Goal: Information Seeking & Learning: Learn about a topic

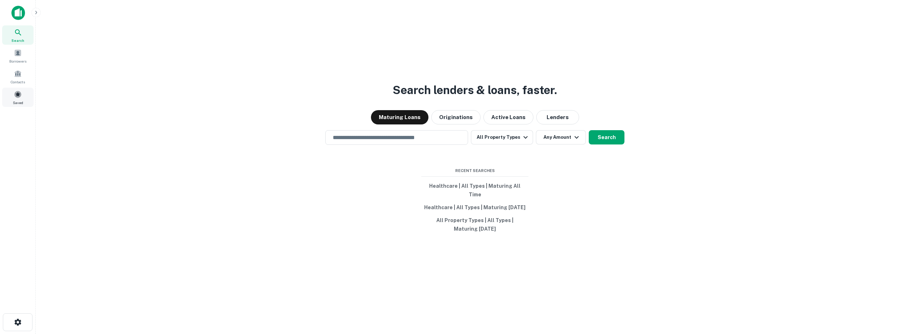
click at [22, 97] on div "Saved" at bounding box center [17, 96] width 31 height 19
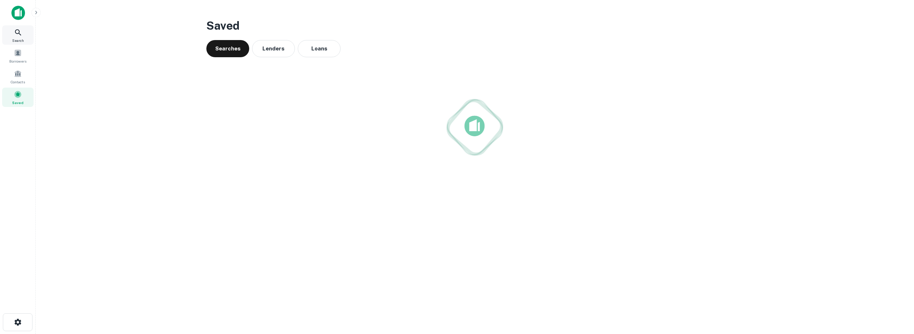
click at [21, 30] on icon at bounding box center [18, 32] width 9 height 9
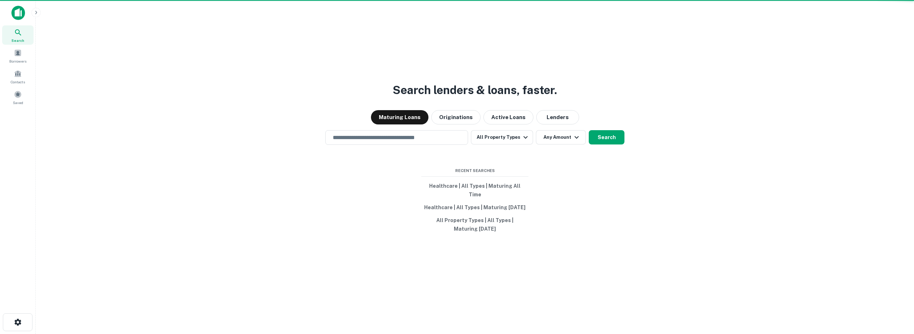
click at [37, 15] on icon "button" at bounding box center [36, 13] width 6 height 6
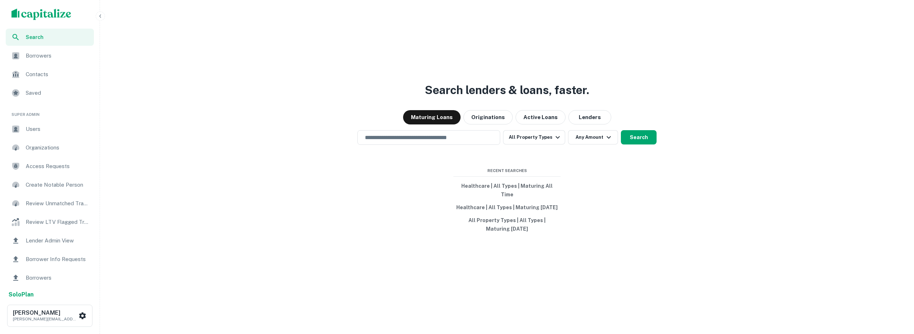
click at [57, 129] on span "Users" at bounding box center [58, 129] width 64 height 9
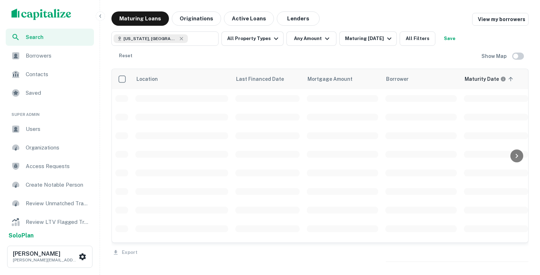
click at [101, 17] on icon "button" at bounding box center [100, 16] width 6 height 6
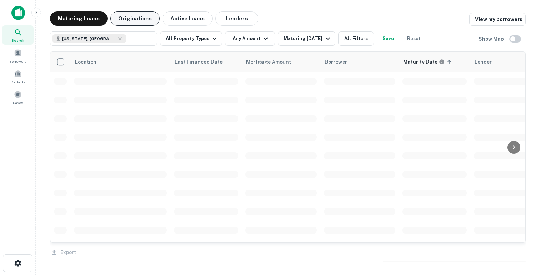
click at [127, 18] on button "Originations" at bounding box center [134, 18] width 49 height 14
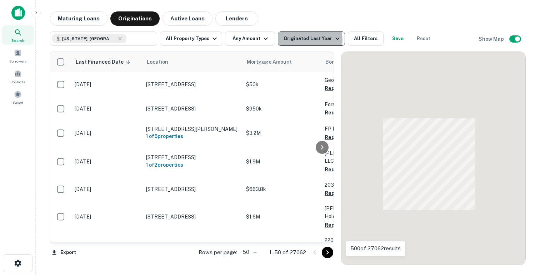
click at [307, 40] on div "Originated Last Year" at bounding box center [313, 38] width 58 height 9
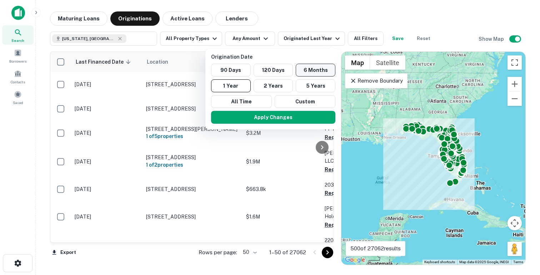
click at [304, 67] on button "6 Months" at bounding box center [316, 70] width 40 height 13
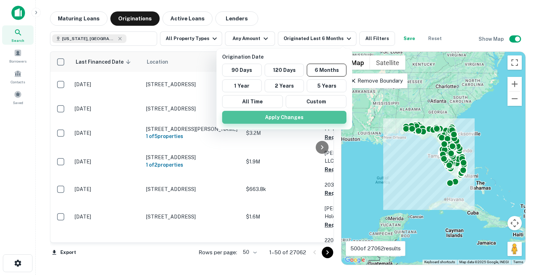
click at [280, 117] on button "Apply Changes" at bounding box center [284, 117] width 124 height 13
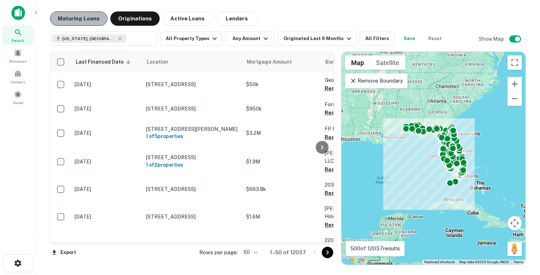
click at [91, 18] on button "Maturing Loans" at bounding box center [78, 18] width 57 height 14
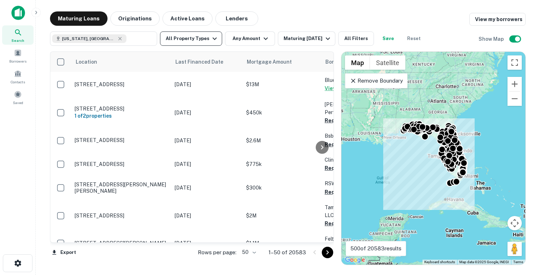
click at [210, 39] on icon "button" at bounding box center [214, 38] width 9 height 9
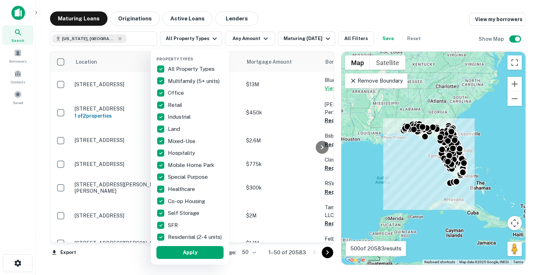
click at [174, 68] on p "All Property Types" at bounding box center [192, 69] width 48 height 9
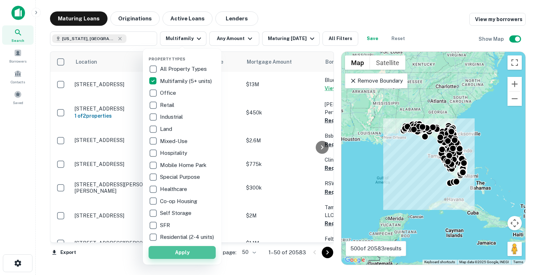
click at [180, 255] on button "Apply" at bounding box center [182, 252] width 67 height 13
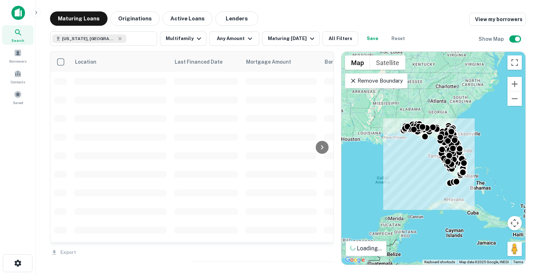
click at [230, 38] on div at bounding box center [270, 137] width 540 height 275
click at [242, 44] on button "Any Amount" at bounding box center [234, 38] width 50 height 14
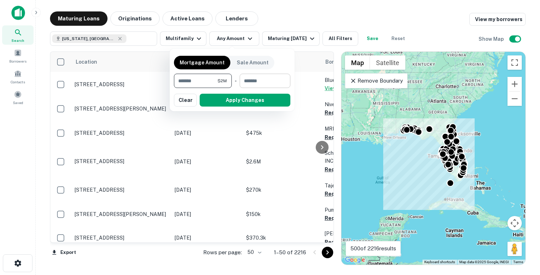
type input "*******"
click at [260, 79] on input "number" at bounding box center [263, 81] width 46 height 14
type input "*********"
click at [236, 101] on button "Apply Changes" at bounding box center [245, 100] width 91 height 13
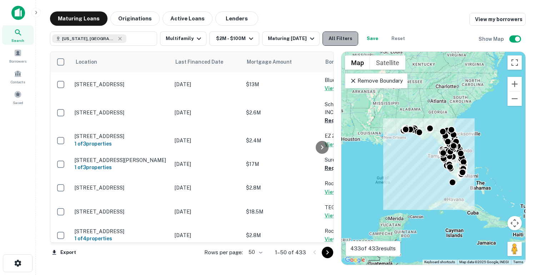
click at [334, 37] on button "All Filters" at bounding box center [340, 38] width 36 height 14
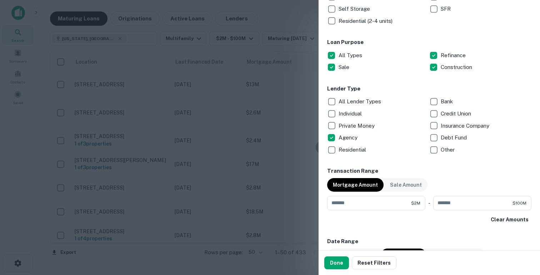
scroll to position [233, 0]
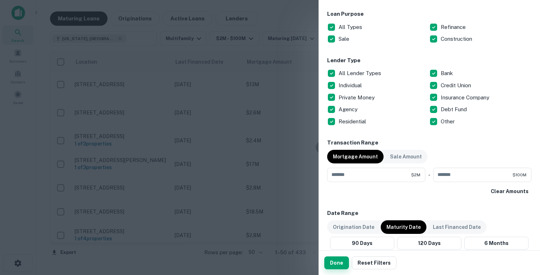
click at [335, 260] on button "Done" at bounding box center [336, 262] width 25 height 13
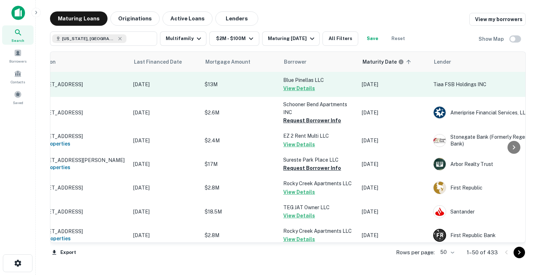
scroll to position [0, 0]
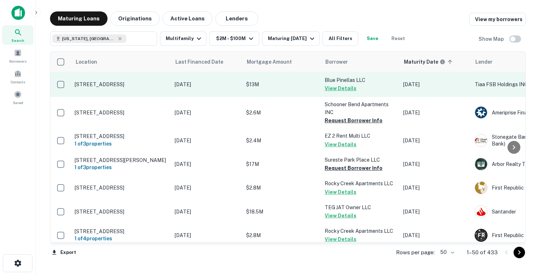
click at [276, 87] on p "$13M" at bounding box center [281, 84] width 71 height 8
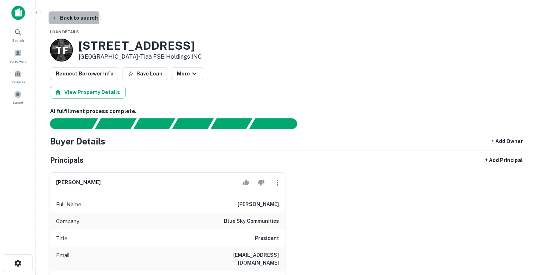
click at [63, 20] on button "Back to search" at bounding box center [75, 17] width 52 height 13
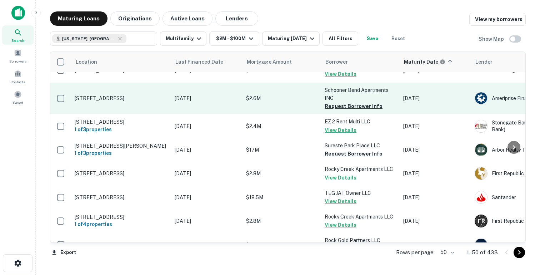
scroll to position [16, 0]
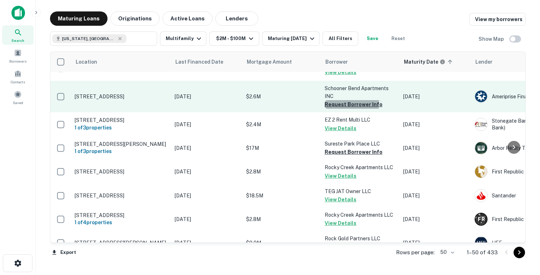
click at [333, 104] on button "Request Borrower Info" at bounding box center [354, 104] width 58 height 9
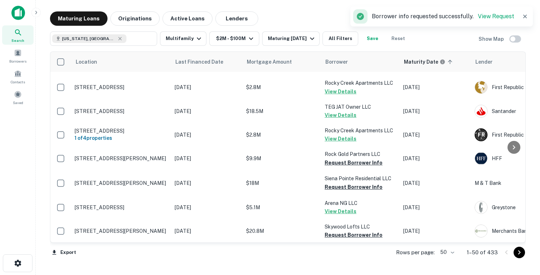
scroll to position [122, 0]
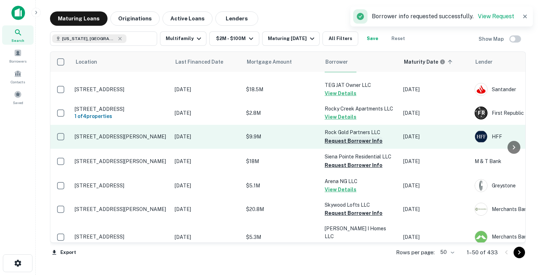
click at [335, 145] on button "Request Borrower Info" at bounding box center [354, 140] width 58 height 9
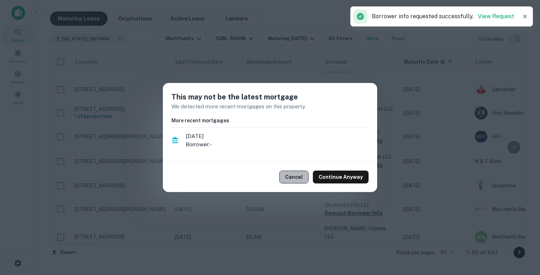
click at [301, 179] on button "Cancel" at bounding box center [293, 176] width 29 height 13
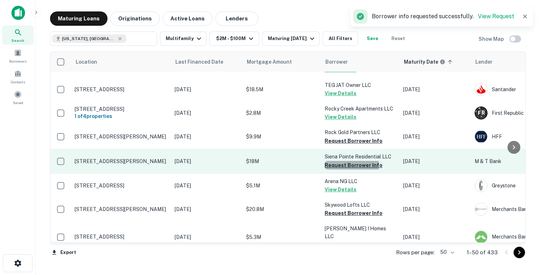
click at [333, 169] on button "Request Borrower Info" at bounding box center [354, 165] width 58 height 9
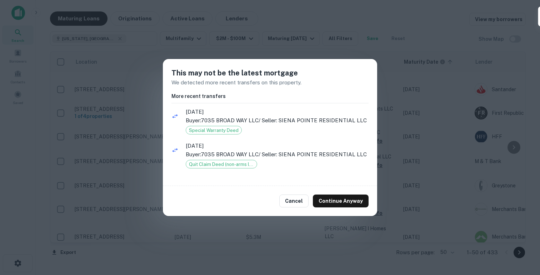
click at [297, 193] on div "Cancel Continue Anyway" at bounding box center [270, 201] width 214 height 30
click at [296, 200] on button "Cancel" at bounding box center [293, 200] width 29 height 13
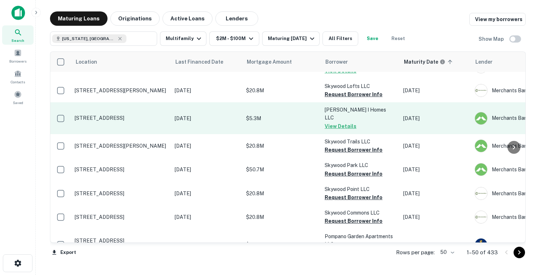
scroll to position [245, 0]
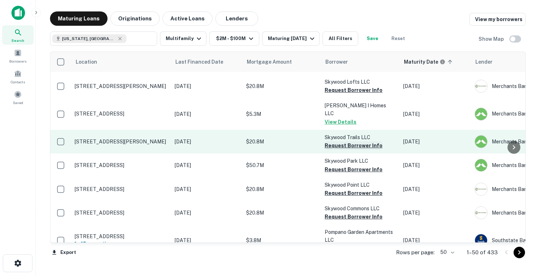
click at [336, 141] on button "Request Borrower Info" at bounding box center [354, 145] width 58 height 9
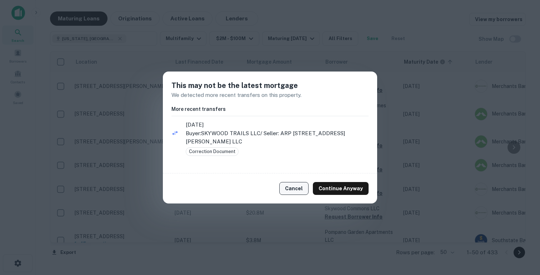
click at [298, 189] on button "Cancel" at bounding box center [293, 188] width 29 height 13
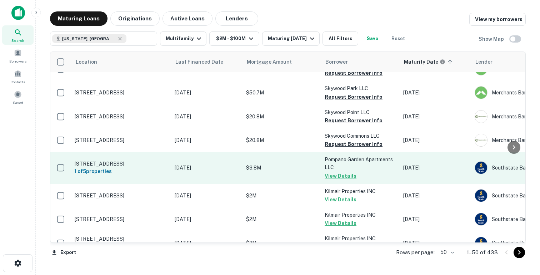
scroll to position [357, 0]
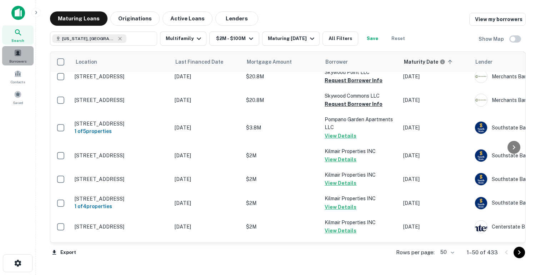
click at [25, 59] on span "Borrowers" at bounding box center [17, 61] width 17 height 6
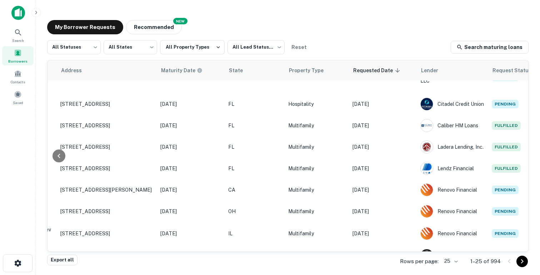
scroll to position [43, 286]
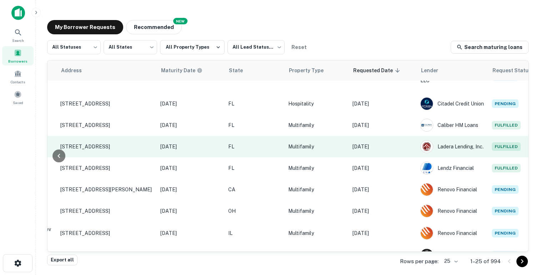
click at [374, 150] on p "Aug 19, 2025" at bounding box center [382, 146] width 61 height 8
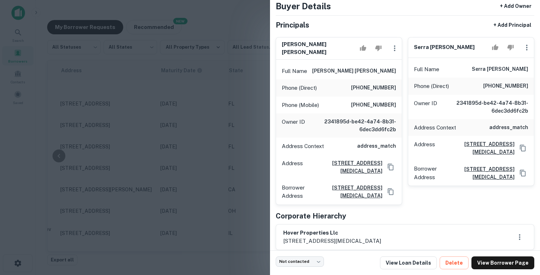
scroll to position [45, 0]
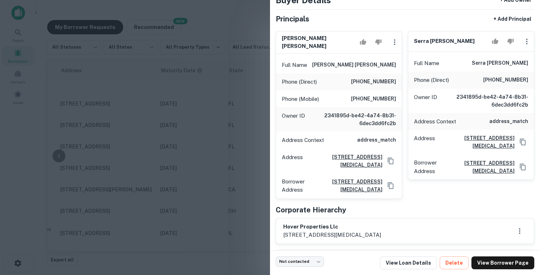
click at [228, 145] on div at bounding box center [270, 137] width 540 height 275
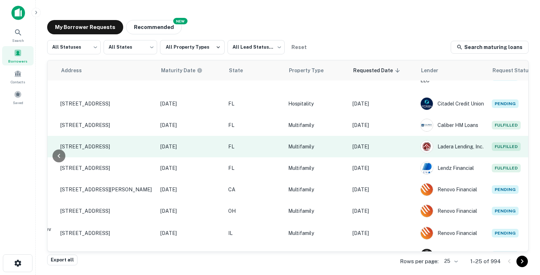
scroll to position [88, 286]
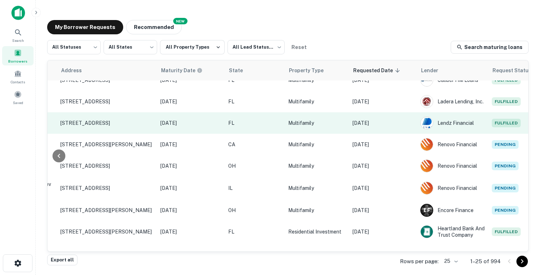
click at [381, 132] on td "[DATE]" at bounding box center [383, 122] width 68 height 21
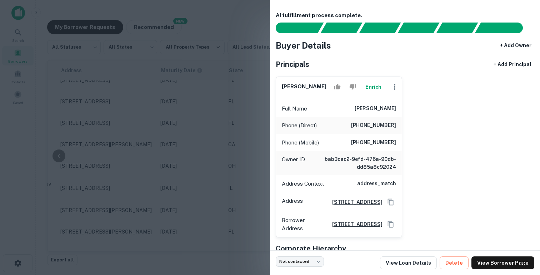
click at [224, 130] on div at bounding box center [270, 137] width 540 height 275
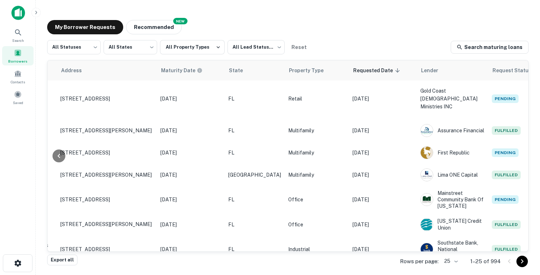
scroll to position [319, 286]
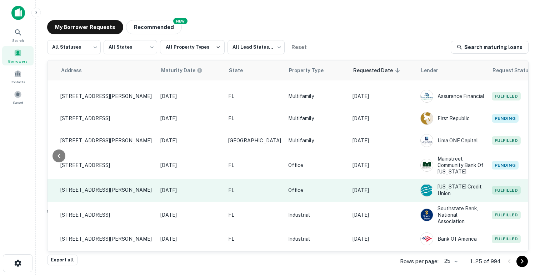
click at [376, 186] on p "Aug 19, 2025" at bounding box center [382, 190] width 61 height 8
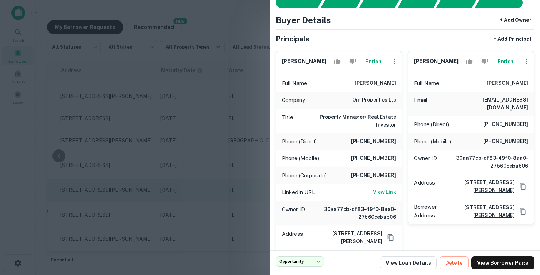
scroll to position [31, 0]
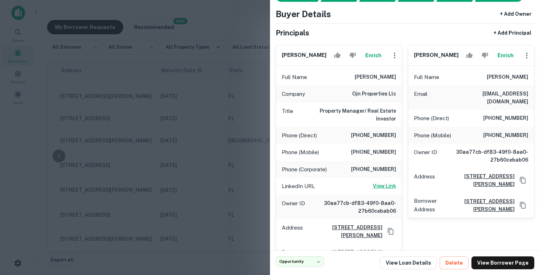
click at [386, 184] on h6 "View Link" at bounding box center [384, 186] width 23 height 8
click div
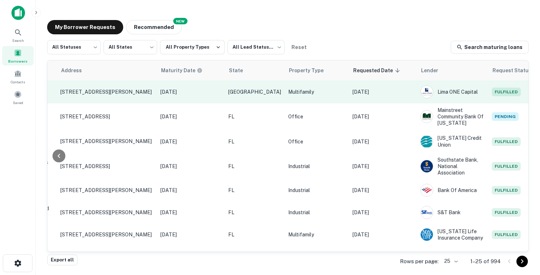
scroll to position [423, 286]
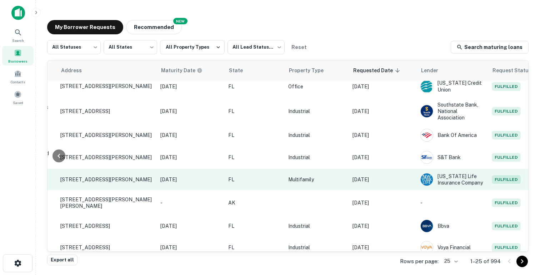
click p "Aug 19, 2025"
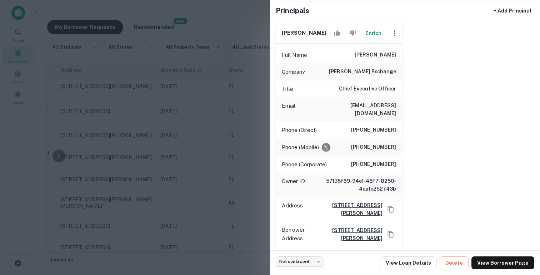
scroll to position [57, 0]
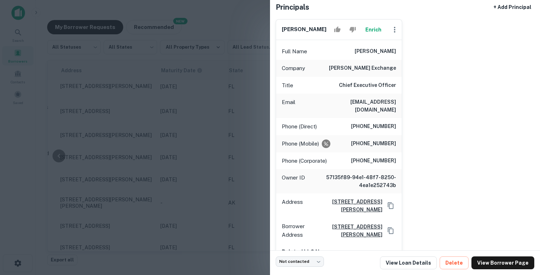
click div
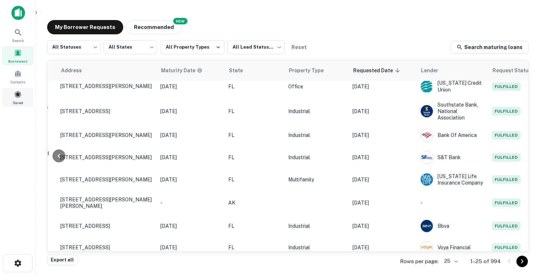
click span
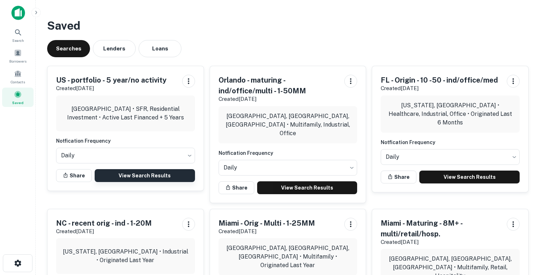
click at [145, 176] on link "View Search Results" at bounding box center [145, 175] width 100 height 13
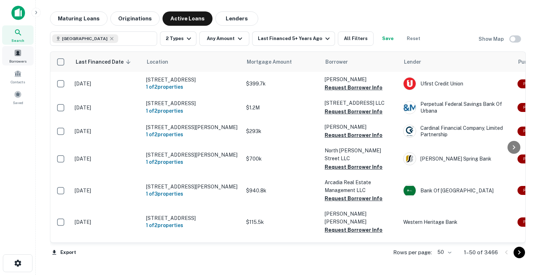
click at [22, 64] on span "Borrowers" at bounding box center [17, 61] width 17 height 6
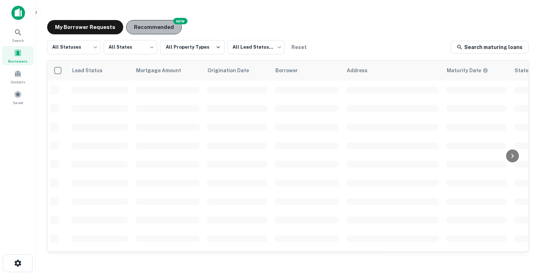
click at [158, 30] on button "Recommended" at bounding box center [154, 27] width 56 height 14
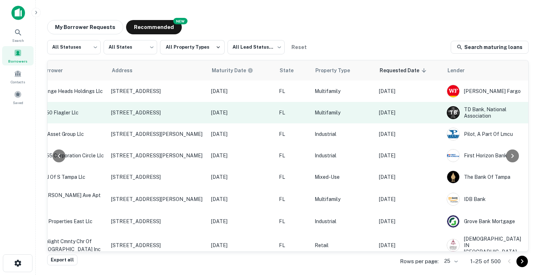
scroll to position [0, 286]
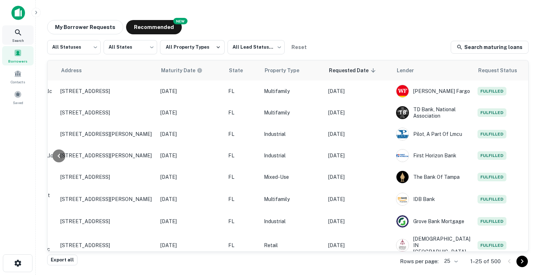
click at [13, 35] on div "Search" at bounding box center [17, 34] width 31 height 19
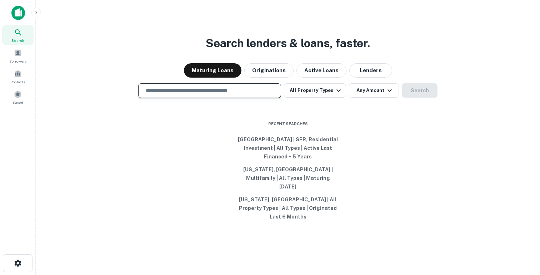
click at [156, 95] on input "text" at bounding box center [209, 90] width 136 height 8
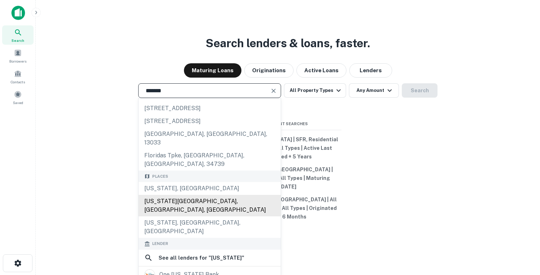
scroll to position [27, 0]
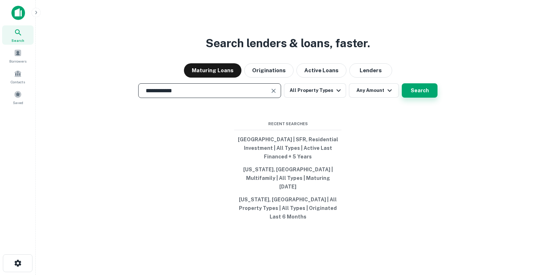
type input "**********"
click at [426, 97] on button "Search" at bounding box center [420, 90] width 36 height 14
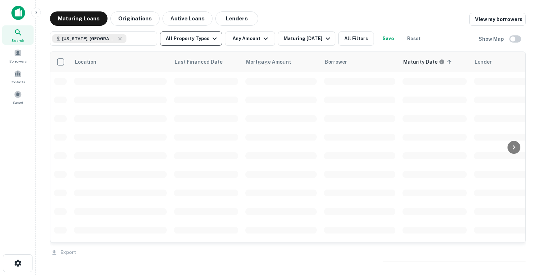
click at [192, 41] on button "All Property Types" at bounding box center [191, 38] width 62 height 14
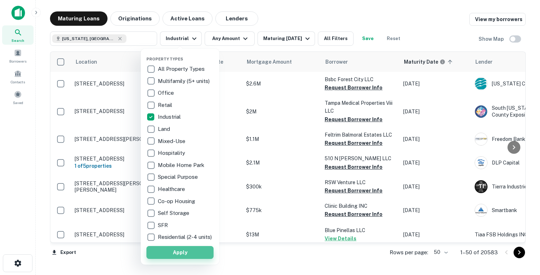
click at [173, 258] on button "Apply" at bounding box center [179, 252] width 67 height 13
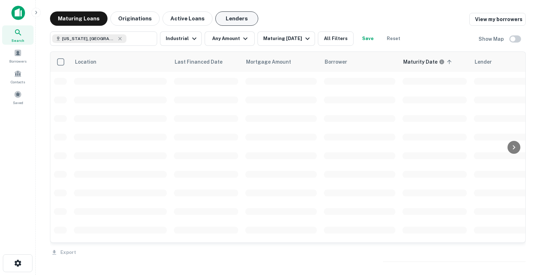
click at [238, 19] on button "Lenders" at bounding box center [236, 18] width 43 height 14
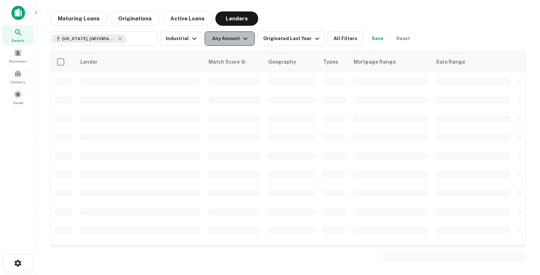
click at [237, 35] on button "Any Amount" at bounding box center [230, 38] width 50 height 14
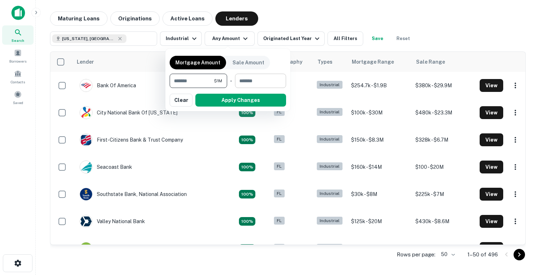
type input "*******"
click at [251, 82] on input "number" at bounding box center [258, 81] width 46 height 14
type input "********"
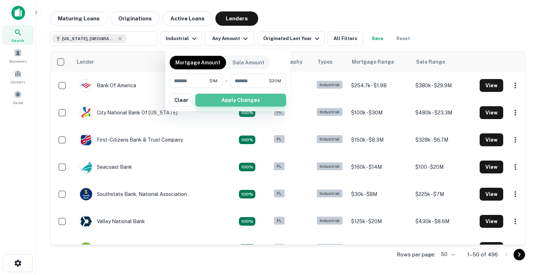
click at [236, 97] on button "Apply Changes" at bounding box center [240, 100] width 91 height 13
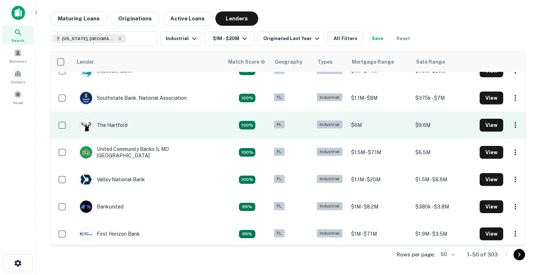
scroll to position [49, 0]
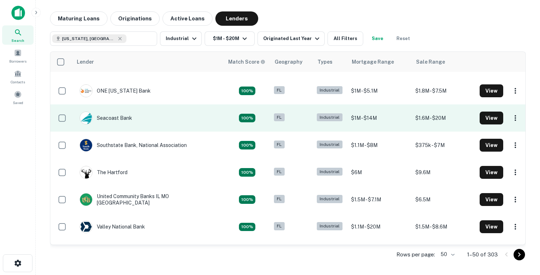
click at [156, 116] on td "Seacoast Bank" at bounding box center [147, 117] width 151 height 27
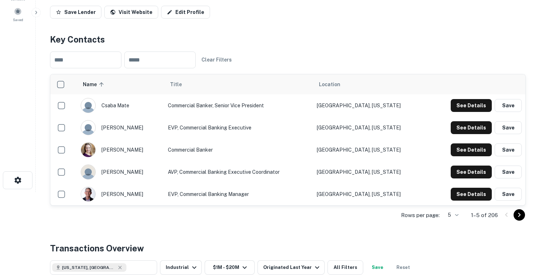
scroll to position [83, 0]
click at [464, 111] on button "See Details" at bounding box center [471, 105] width 41 height 13
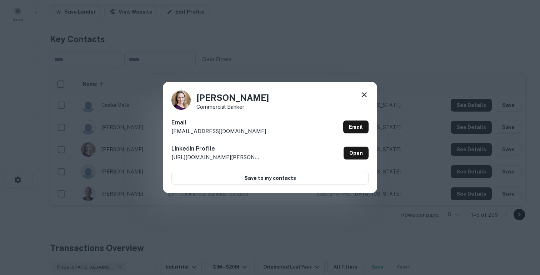
click at [244, 67] on div "Stacy Ferreira Commercial Banker Email sferreira@my100bank.com Email LinkedIn P…" at bounding box center [270, 137] width 540 height 275
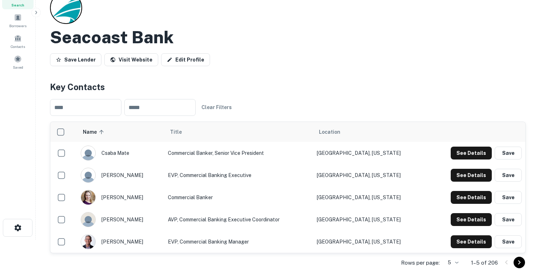
scroll to position [0, 0]
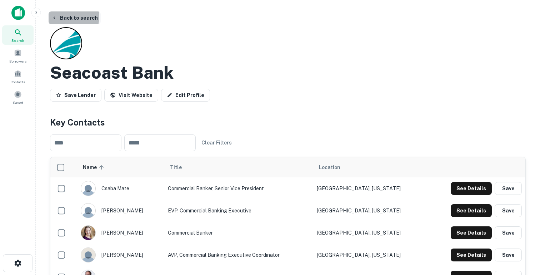
click at [62, 16] on button "Back to search" at bounding box center [75, 17] width 52 height 13
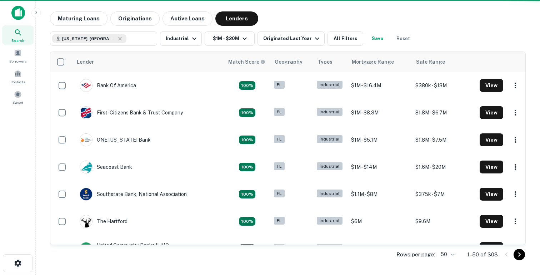
scroll to position [49, 0]
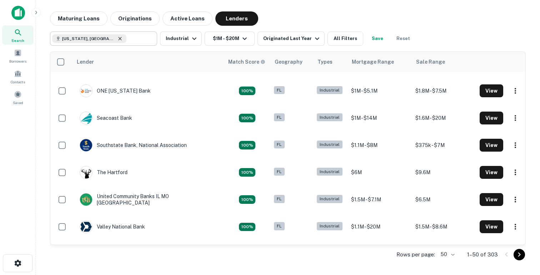
click at [117, 38] on icon at bounding box center [120, 39] width 6 height 6
type input "**********"
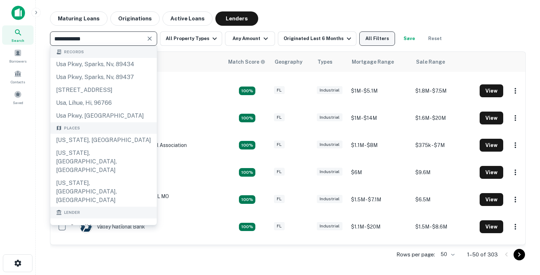
click at [385, 40] on button "All Filters" at bounding box center [377, 38] width 36 height 14
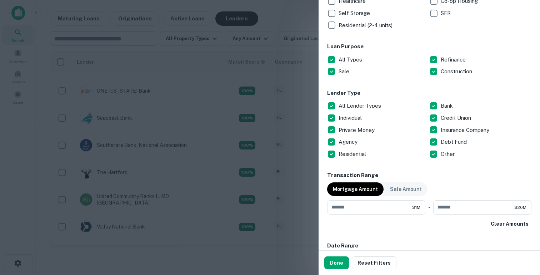
scroll to position [149, 0]
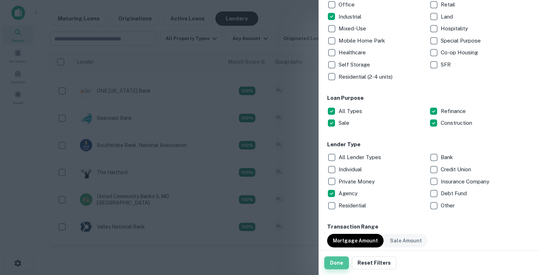
click at [334, 262] on button "Done" at bounding box center [336, 262] width 25 height 13
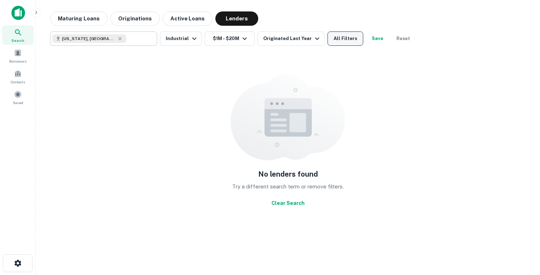
click at [338, 37] on button "All Filters" at bounding box center [345, 38] width 36 height 14
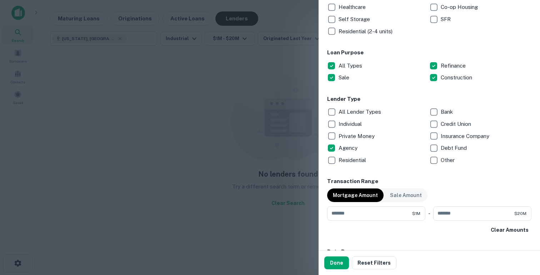
scroll to position [207, 0]
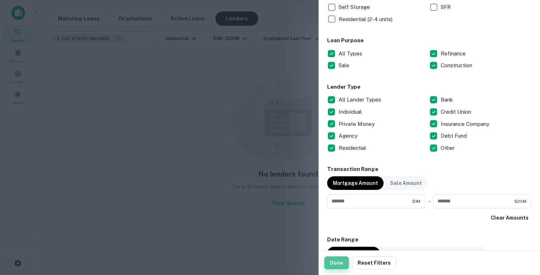
click at [335, 265] on button "Done" at bounding box center [336, 262] width 25 height 13
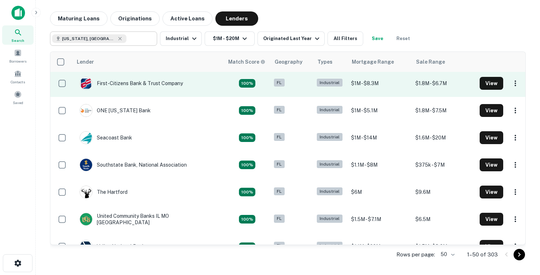
scroll to position [34, 0]
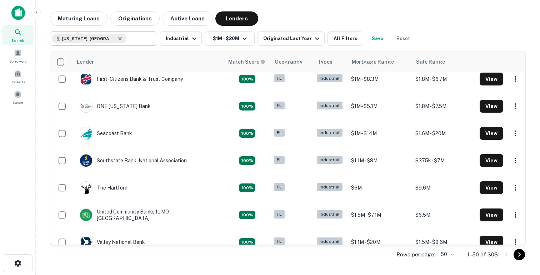
click at [117, 38] on icon at bounding box center [120, 39] width 6 height 6
type input "**********"
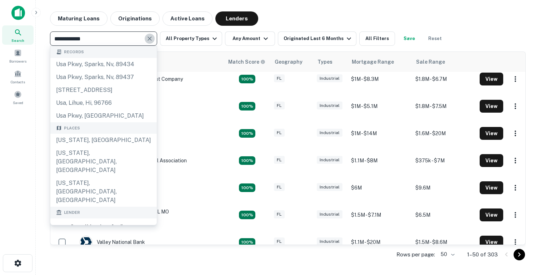
click at [150, 40] on icon "Clear" at bounding box center [149, 38] width 7 height 7
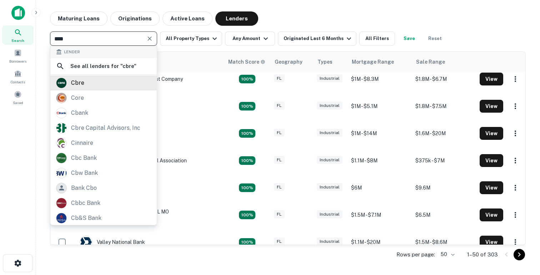
type input "****"
click at [114, 78] on div "cbre" at bounding box center [103, 82] width 95 height 11
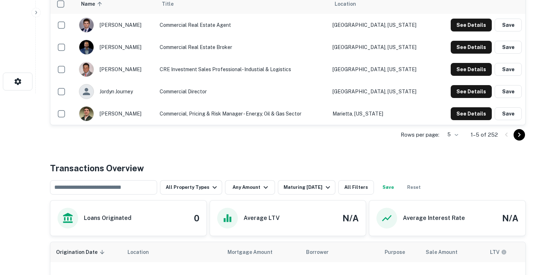
scroll to position [196, 0]
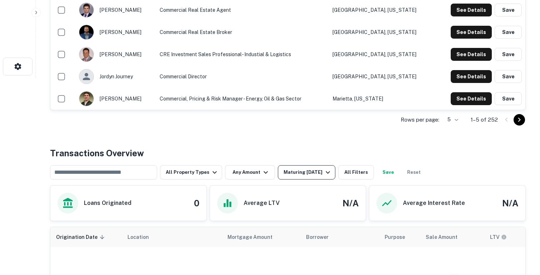
click at [294, 176] on button "Maturing [DATE]" at bounding box center [306, 172] width 57 height 14
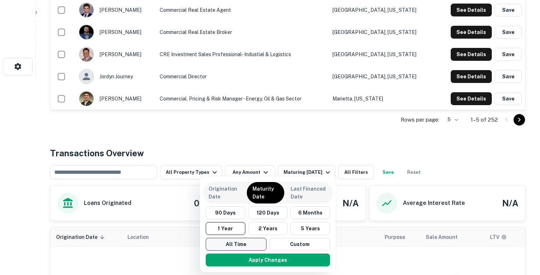
click at [240, 246] on button "All Time" at bounding box center [236, 243] width 61 height 13
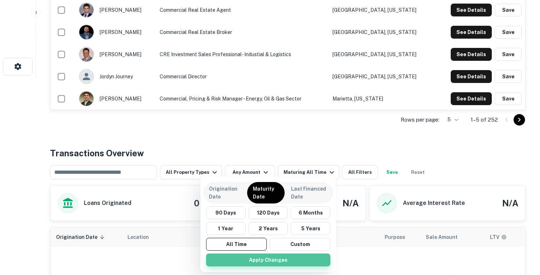
click at [241, 259] on button "Apply Changes" at bounding box center [268, 259] width 124 height 13
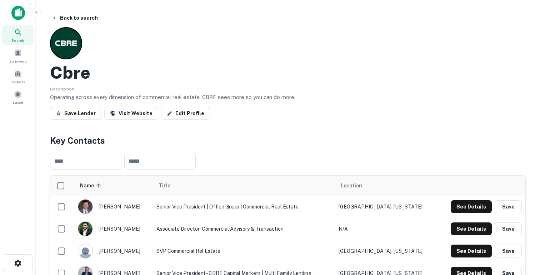
click at [17, 12] on img at bounding box center [18, 13] width 14 height 14
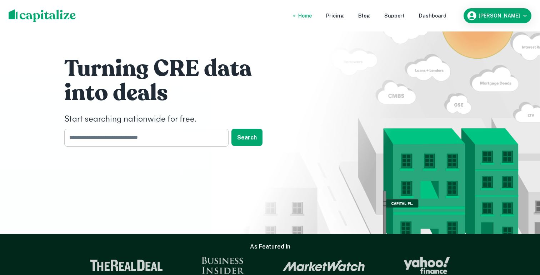
click at [136, 136] on input "text" at bounding box center [143, 137] width 159 height 17
type input "**********"
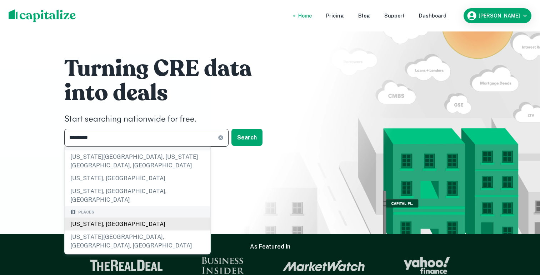
scroll to position [12, 0]
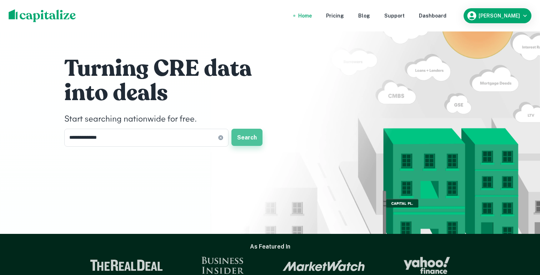
click at [248, 137] on button "Search" at bounding box center [246, 137] width 31 height 17
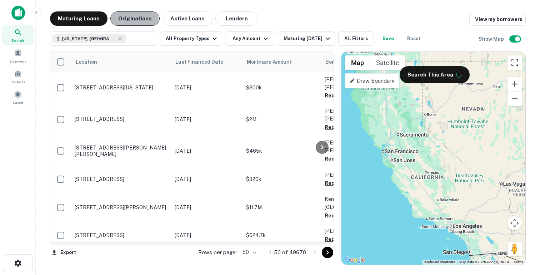
click at [128, 20] on button "Originations" at bounding box center [134, 18] width 49 height 14
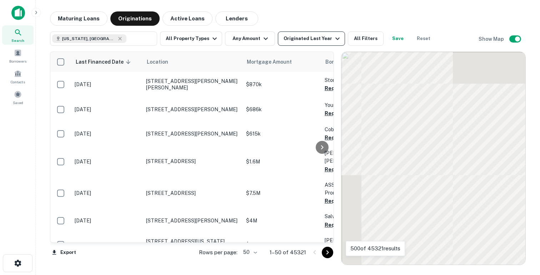
click at [309, 40] on div "Originated Last Year" at bounding box center [313, 38] width 58 height 9
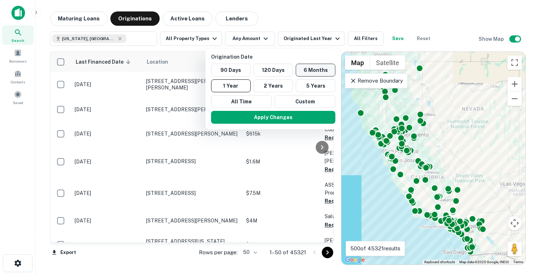
click at [310, 71] on button "6 Months" at bounding box center [316, 70] width 40 height 13
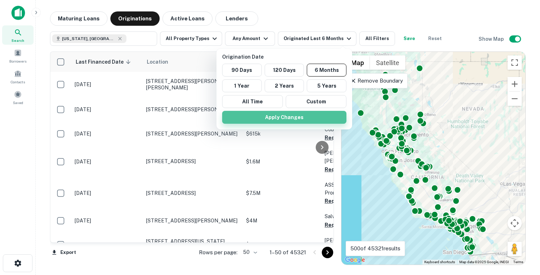
click at [282, 115] on button "Apply Changes" at bounding box center [284, 117] width 124 height 13
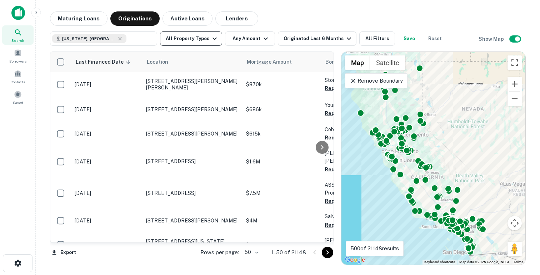
click at [210, 39] on icon "button" at bounding box center [214, 38] width 9 height 9
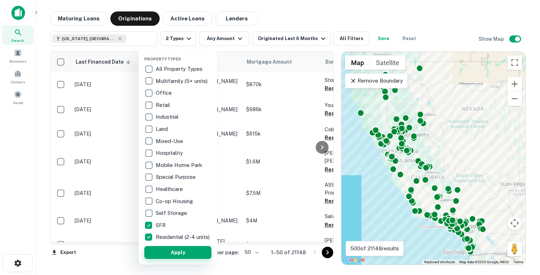
click at [165, 256] on button "Apply" at bounding box center [177, 252] width 67 height 13
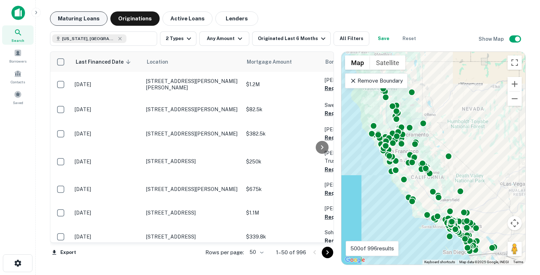
click at [76, 22] on button "Maturing Loans" at bounding box center [78, 18] width 57 height 14
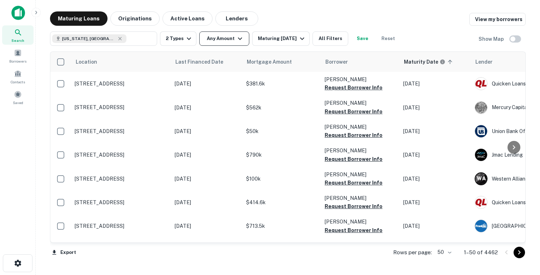
click at [218, 44] on button "Any Amount" at bounding box center [224, 38] width 50 height 14
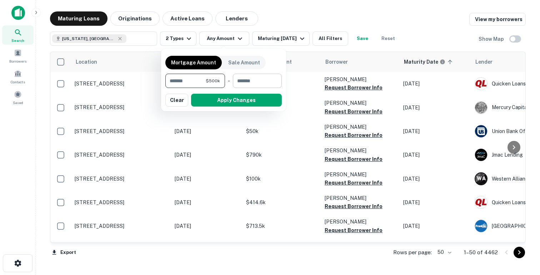
type input "******"
click at [249, 76] on input "number" at bounding box center [255, 81] width 44 height 14
type input "********"
click at [240, 101] on button "Apply Changes" at bounding box center [236, 100] width 91 height 13
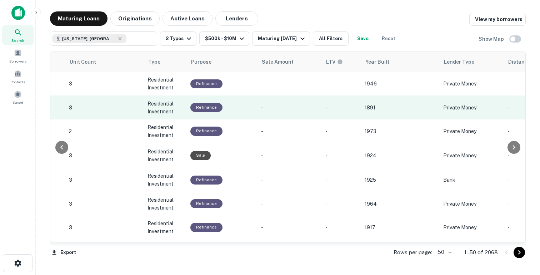
scroll to position [0, 622]
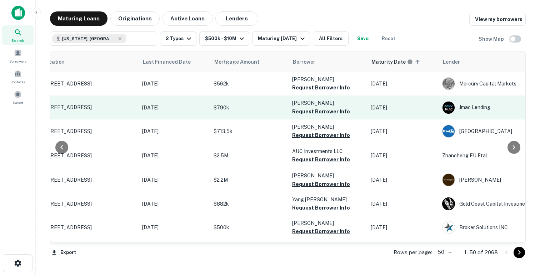
scroll to position [0, 3]
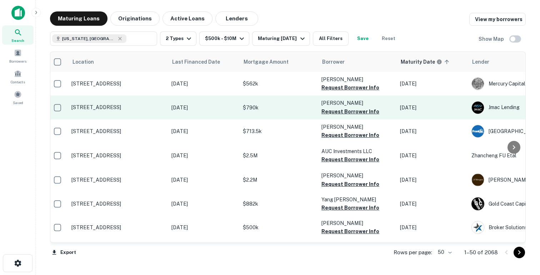
click at [271, 105] on p "$790k" at bounding box center [278, 108] width 71 height 8
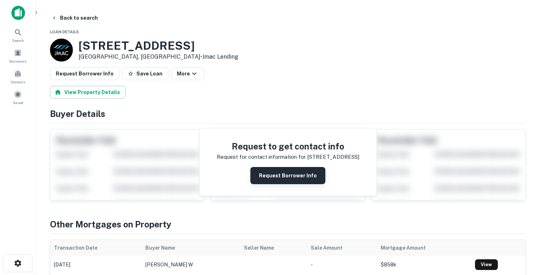
click at [278, 172] on button "Request Borrower Info" at bounding box center [287, 175] width 75 height 17
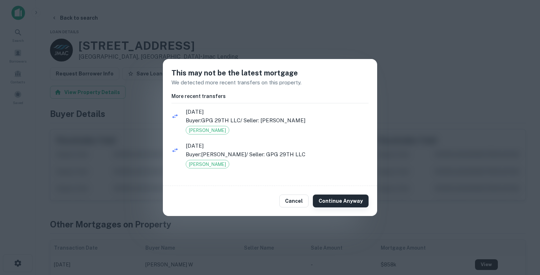
click at [342, 201] on button "Continue Anyway" at bounding box center [341, 200] width 56 height 13
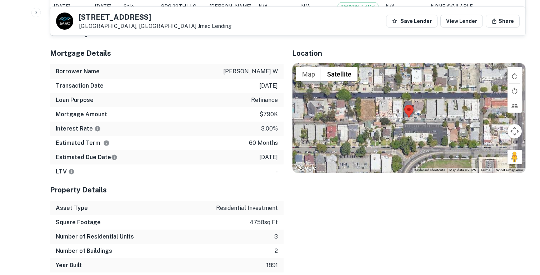
scroll to position [518, 0]
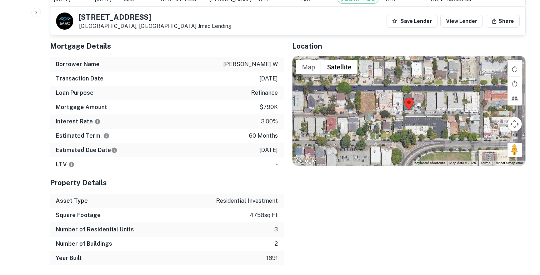
click at [268, 111] on p "$790k" at bounding box center [269, 107] width 18 height 9
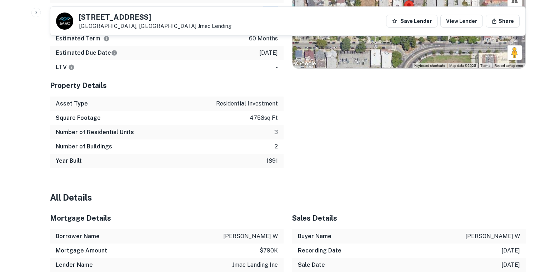
scroll to position [621, 0]
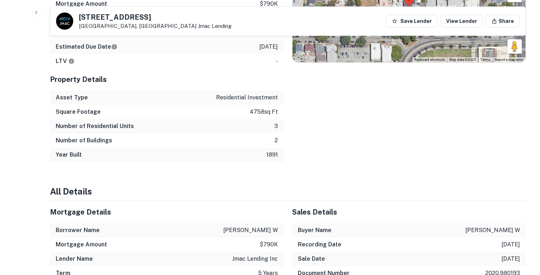
click at [275, 130] on p "3" at bounding box center [276, 126] width 4 height 9
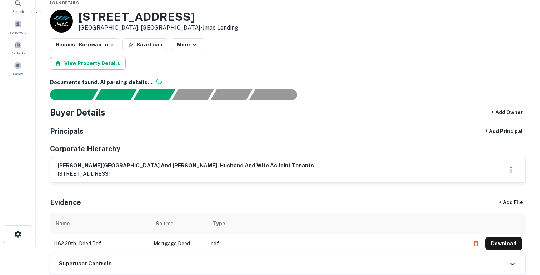
scroll to position [0, 0]
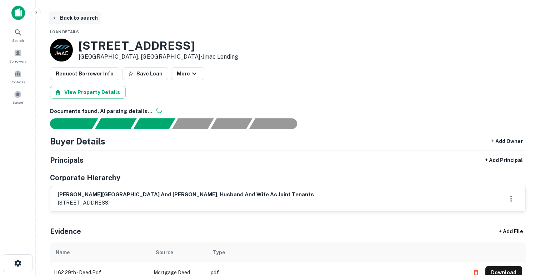
click at [70, 18] on button "Back to search" at bounding box center [75, 17] width 52 height 13
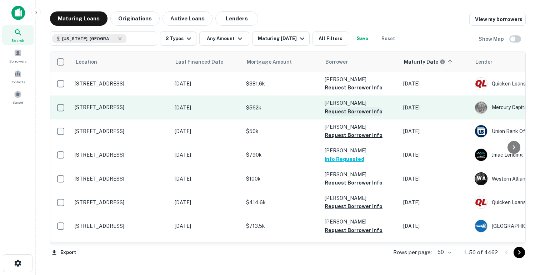
click at [334, 110] on button "Request Borrower Info" at bounding box center [354, 111] width 58 height 9
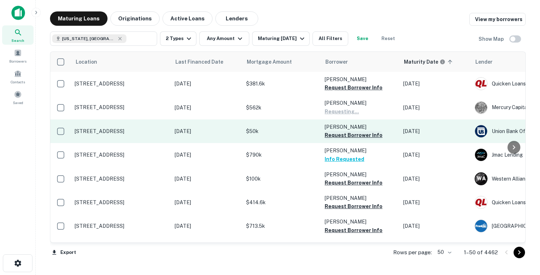
click at [339, 135] on button "Request Borrower Info" at bounding box center [354, 135] width 58 height 9
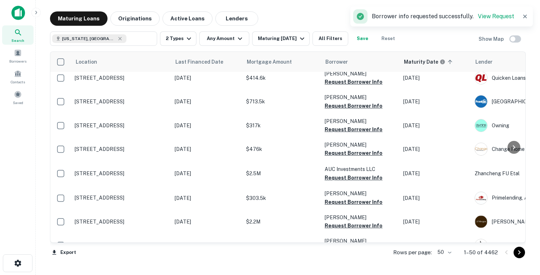
scroll to position [164, 0]
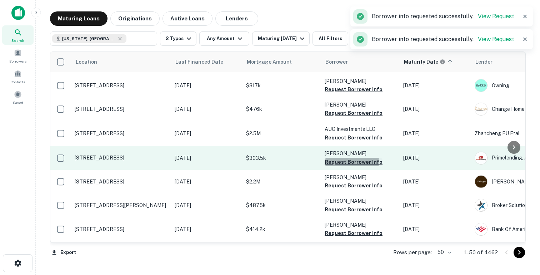
click at [336, 161] on button "Request Borrower Info" at bounding box center [354, 161] width 58 height 9
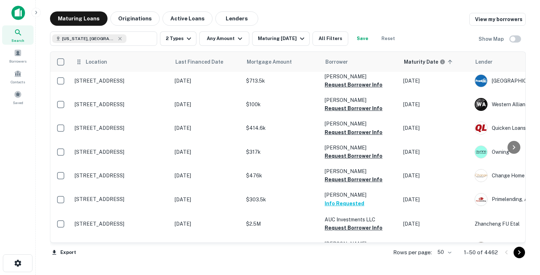
scroll to position [98, 0]
click at [18, 55] on span at bounding box center [18, 53] width 8 height 8
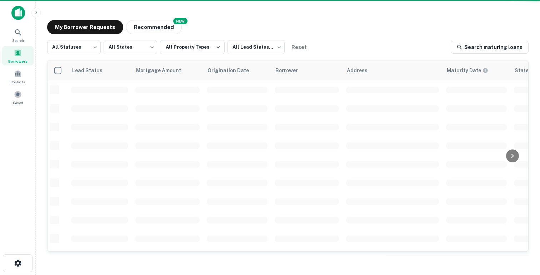
scroll to position [47, 0]
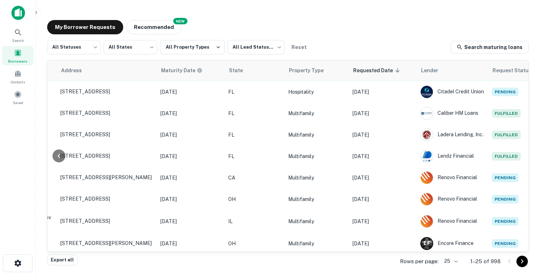
scroll to position [157, 286]
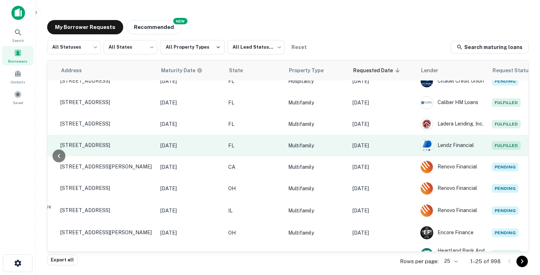
drag, startPoint x: 375, startPoint y: 165, endPoint x: 361, endPoint y: 152, distance: 19.5
click at [361, 152] on tbody "Not contacted **** ​ $303.5k [DATE] [PERSON_NAME] l [STREET_ADDRESS] [DATE] CA …" at bounding box center [156, 225] width 791 height 602
click at [369, 149] on p "[DATE]" at bounding box center [382, 145] width 61 height 8
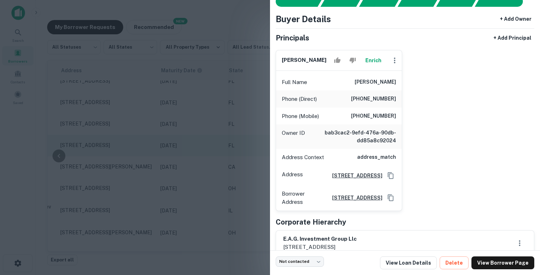
scroll to position [30, 0]
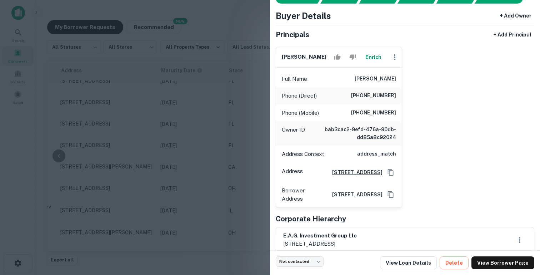
click at [195, 107] on div at bounding box center [270, 137] width 540 height 275
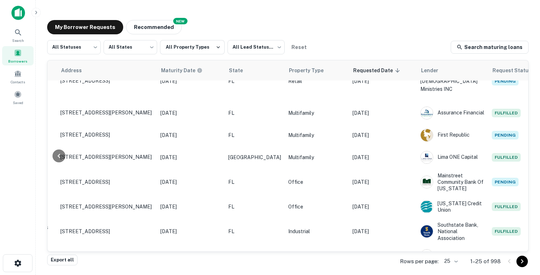
scroll to position [424, 286]
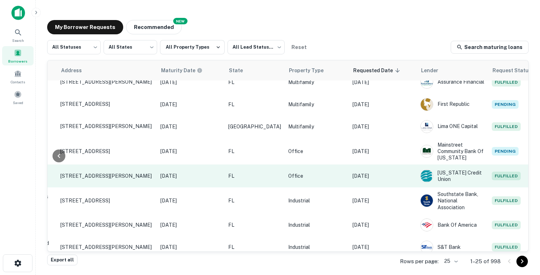
click at [370, 172] on p "[DATE]" at bounding box center [382, 176] width 61 height 8
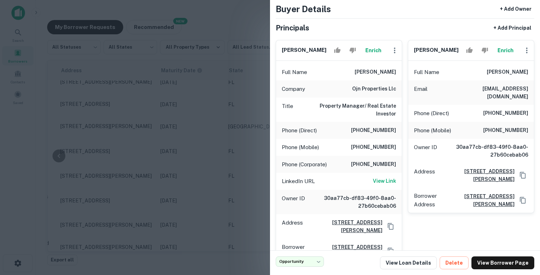
scroll to position [48, 0]
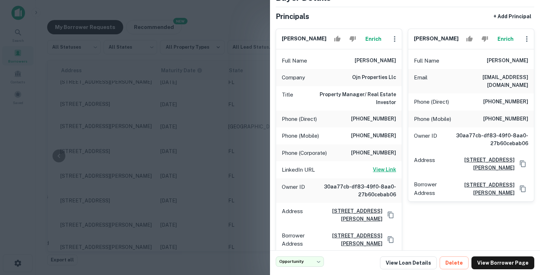
click at [377, 170] on h6 "View Link" at bounding box center [384, 169] width 23 height 8
click at [189, 89] on div at bounding box center [270, 137] width 540 height 275
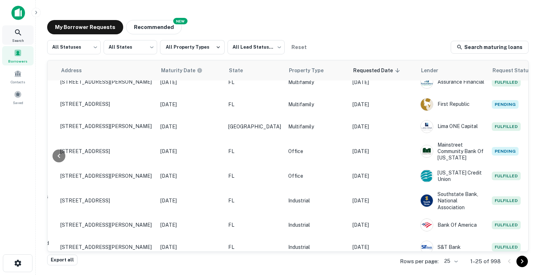
click at [20, 36] on icon at bounding box center [18, 32] width 9 height 9
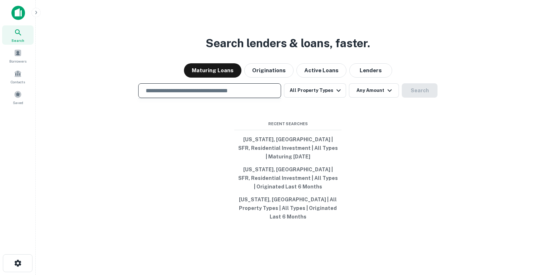
click at [199, 95] on input "text" at bounding box center [209, 90] width 136 height 8
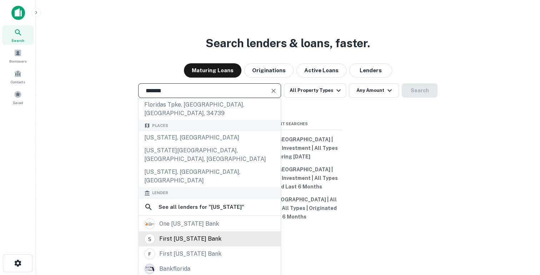
scroll to position [70, 0]
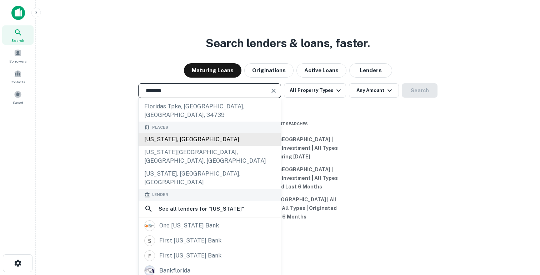
click at [178, 134] on div "[US_STATE], [GEOGRAPHIC_DATA]" at bounding box center [210, 139] width 142 height 13
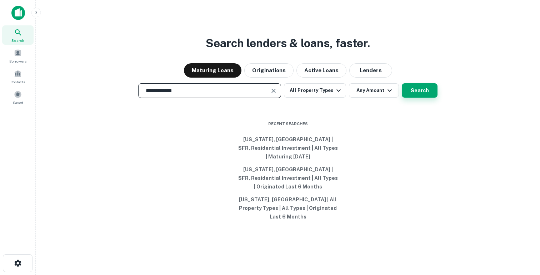
type input "**********"
click at [427, 95] on button "Search" at bounding box center [420, 90] width 36 height 14
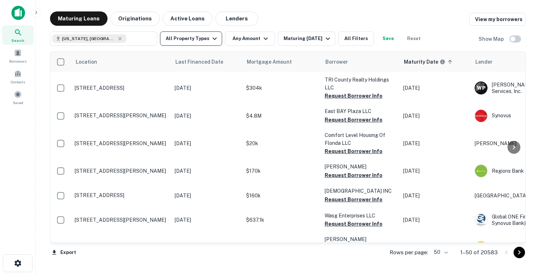
scroll to position [424, 0]
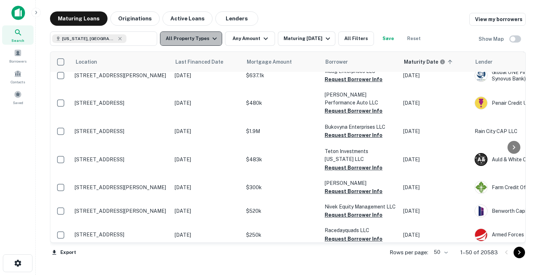
click at [201, 39] on button "All Property Types" at bounding box center [191, 38] width 62 height 14
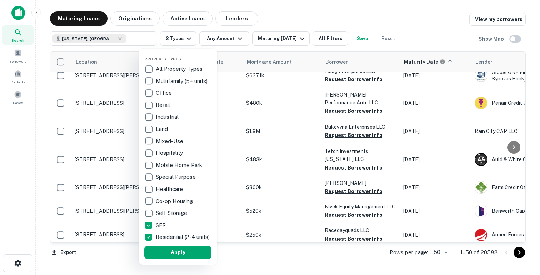
click at [160, 254] on button "Apply" at bounding box center [177, 252] width 67 height 13
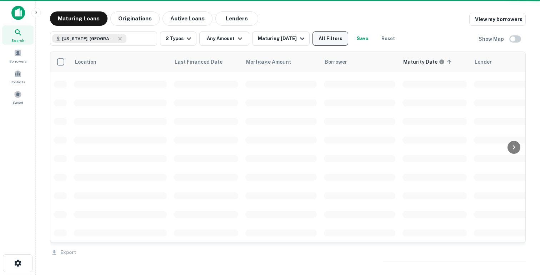
click at [331, 40] on button "All Filters" at bounding box center [330, 38] width 36 height 14
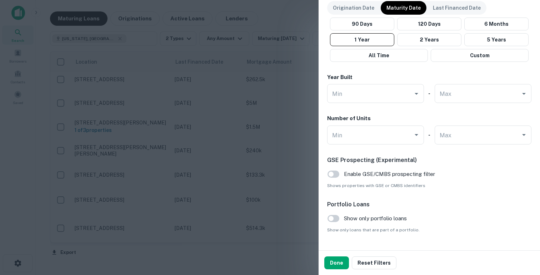
scroll to position [450, 0]
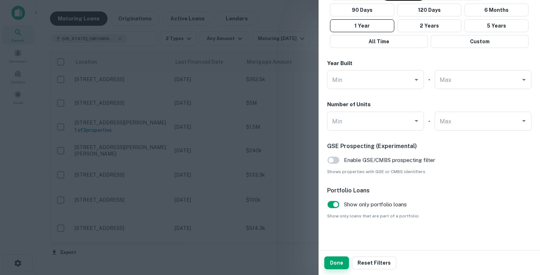
click at [339, 267] on button "Done" at bounding box center [336, 262] width 25 height 13
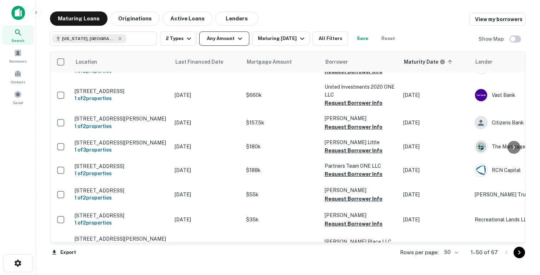
click at [224, 41] on button "Any Amount" at bounding box center [224, 38] width 50 height 14
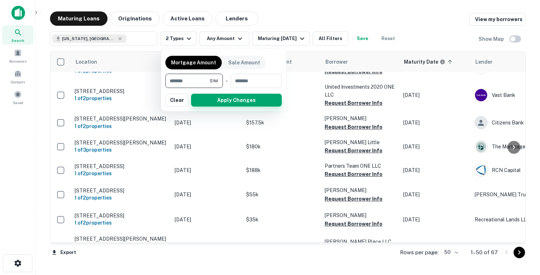
type input "*******"
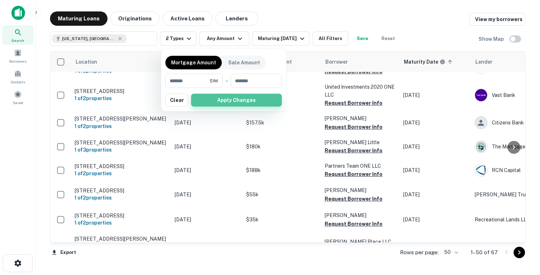
click at [224, 96] on button "Apply Changes" at bounding box center [236, 100] width 91 height 13
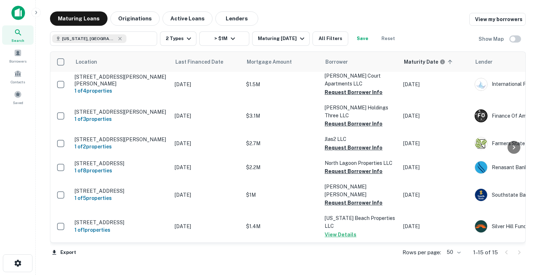
scroll to position [239, 0]
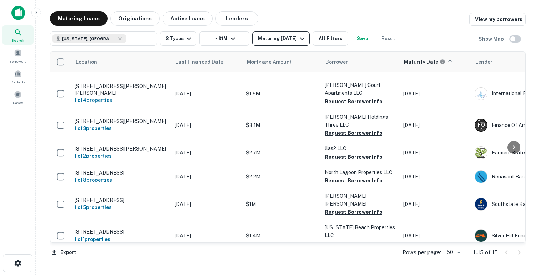
click at [297, 39] on div "Maturing In 1 Year" at bounding box center [282, 38] width 49 height 9
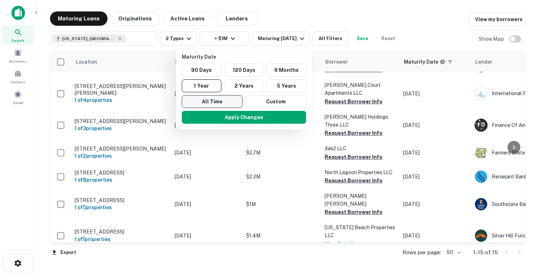
click at [223, 101] on button "All Time" at bounding box center [212, 101] width 61 height 13
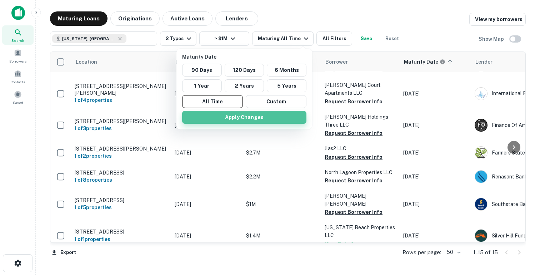
click at [223, 117] on button "Apply Changes" at bounding box center [244, 117] width 124 height 13
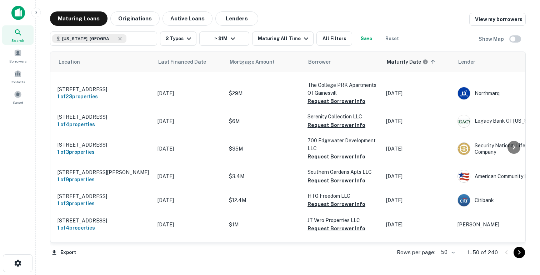
scroll to position [0, 17]
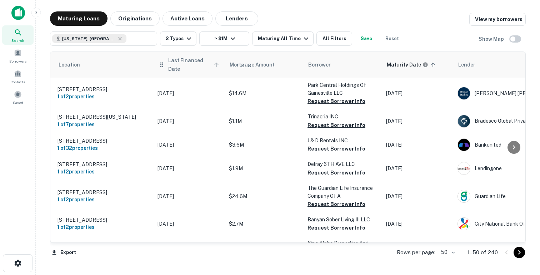
click at [177, 63] on span "Last Financed Date" at bounding box center [194, 64] width 53 height 17
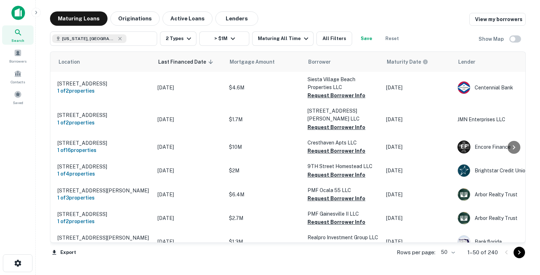
click at [177, 63] on span "Last Financed Date sorted descending" at bounding box center [186, 61] width 57 height 9
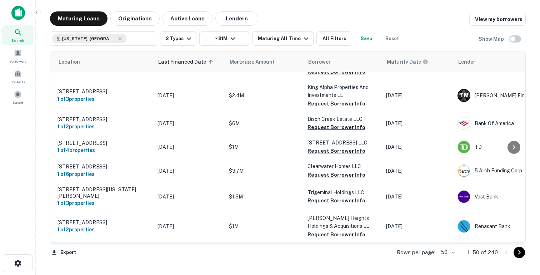
scroll to position [1176, 17]
click at [186, 15] on button "Active Loans" at bounding box center [187, 18] width 50 height 14
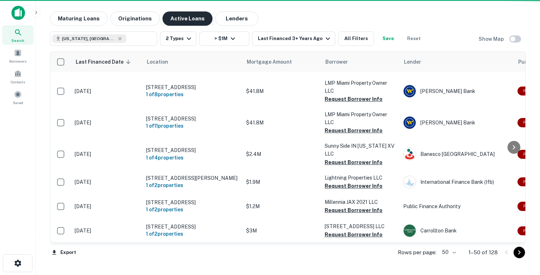
scroll to position [1161, 0]
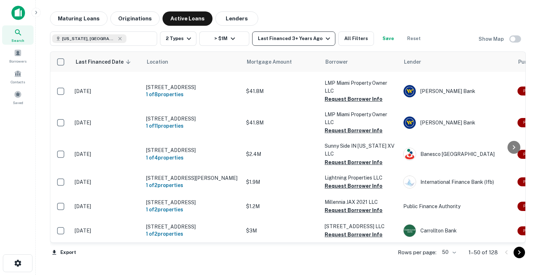
click at [291, 39] on div "Last Financed 3+ Years Ago" at bounding box center [295, 38] width 74 height 9
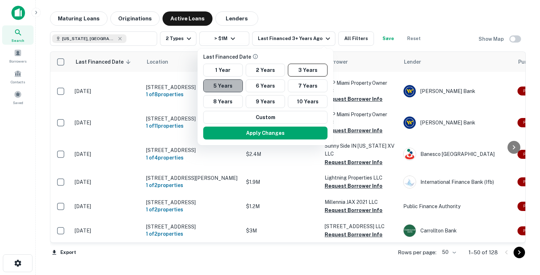
click at [225, 81] on button "5 Years" at bounding box center [223, 85] width 40 height 13
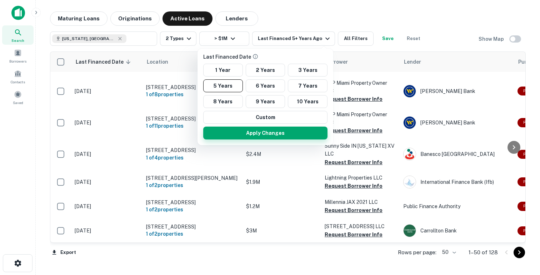
click at [254, 135] on button "Apply Changes" at bounding box center [265, 132] width 124 height 13
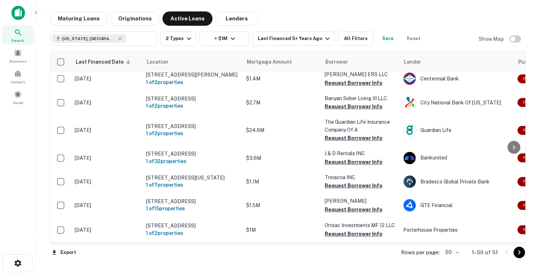
scroll to position [1168, 0]
click at [266, 41] on div "Last Financed 5+ Years Ago" at bounding box center [295, 38] width 74 height 9
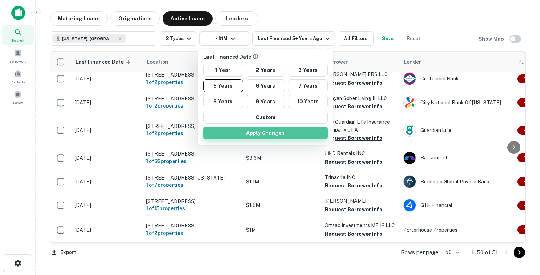
click at [238, 135] on button "Apply Changes" at bounding box center [265, 132] width 124 height 13
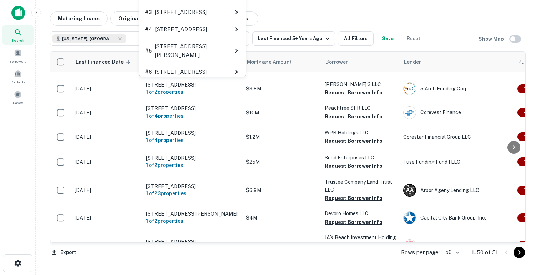
scroll to position [237, 0]
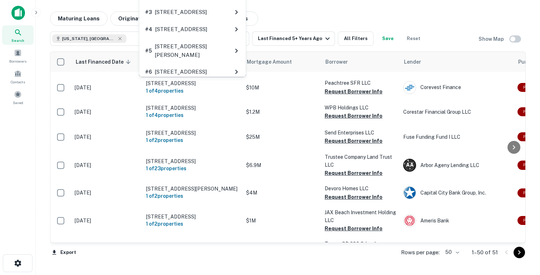
click at [225, 73] on div "Portfolio Overview There are 6 properties in this portfolio # 1 1328 Tioga Ave …" at bounding box center [192, 9] width 109 height 137
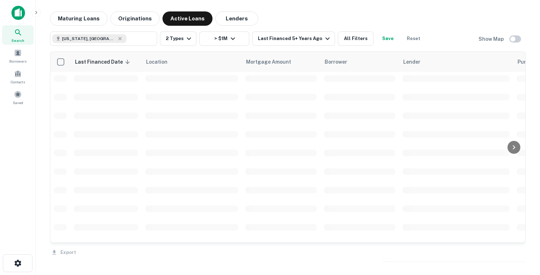
scroll to position [237, 0]
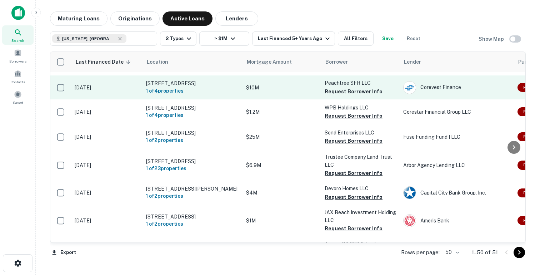
click at [286, 91] on p "$10M" at bounding box center [281, 88] width 71 height 8
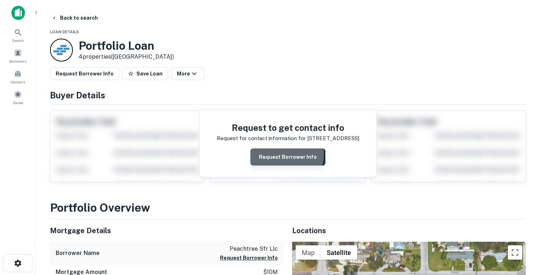
click at [276, 153] on button "Request Borrower Info" at bounding box center [287, 156] width 75 height 17
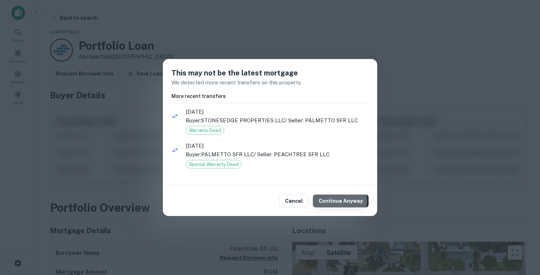
click at [340, 200] on button "Continue Anyway" at bounding box center [341, 200] width 56 height 13
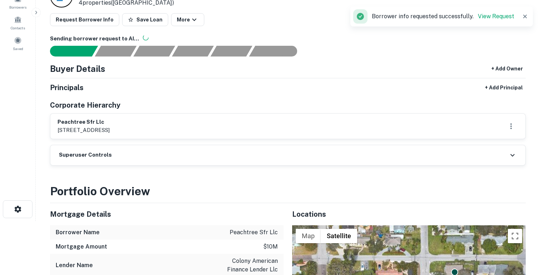
scroll to position [49, 0]
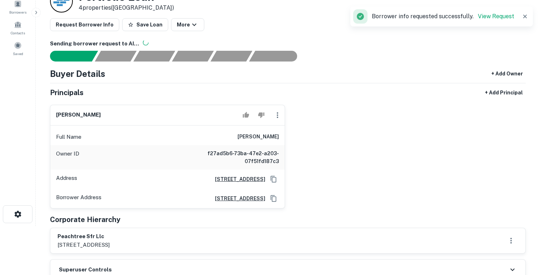
click at [252, 135] on h6 "rocco sirizzotti" at bounding box center [257, 136] width 41 height 9
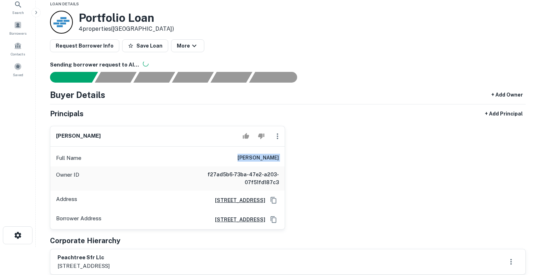
scroll to position [0, 0]
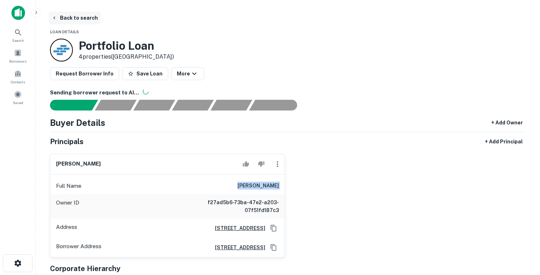
click at [80, 18] on button "Back to search" at bounding box center [75, 17] width 52 height 13
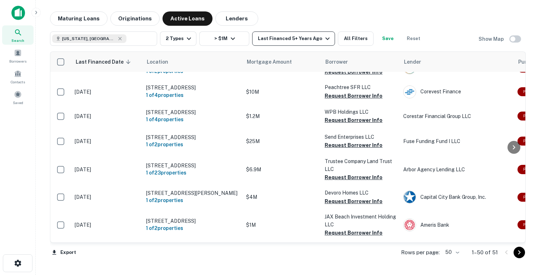
scroll to position [237, 0]
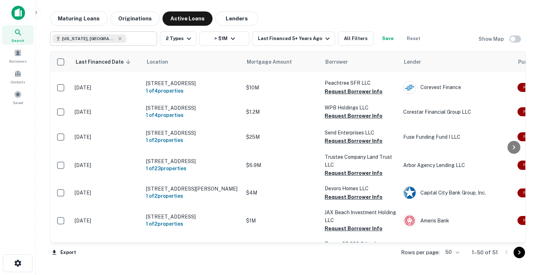
click at [137, 44] on div "Florida, USA ​" at bounding box center [103, 38] width 107 height 14
type input "**********"
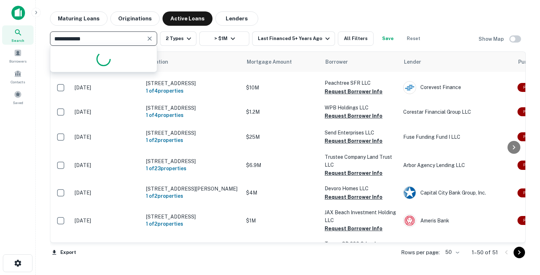
click at [148, 38] on icon "Clear" at bounding box center [149, 38] width 7 height 7
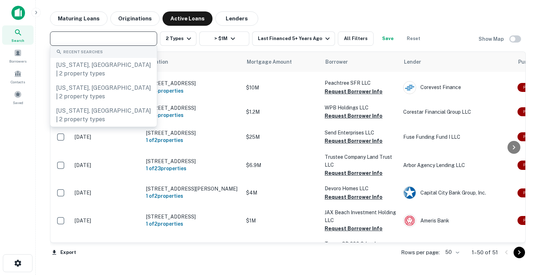
click at [122, 40] on input "text" at bounding box center [103, 39] width 102 height 10
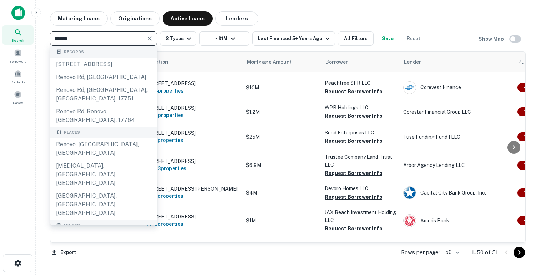
type input "******"
click at [74, 251] on div "renovo financial" at bounding box center [93, 256] width 45 height 11
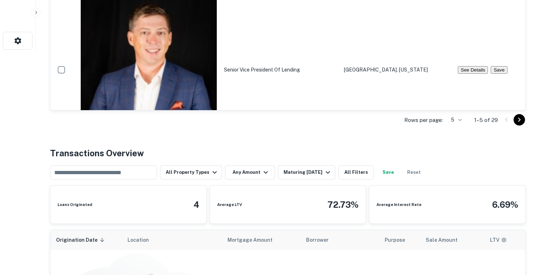
scroll to position [259, 0]
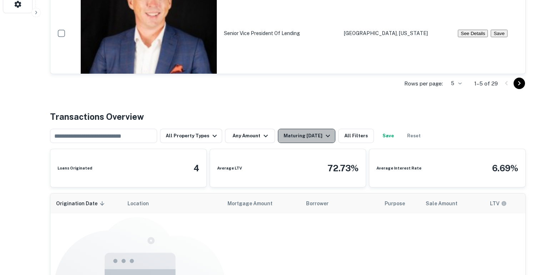
click at [284, 134] on div "Maturing [DATE]" at bounding box center [308, 135] width 49 height 9
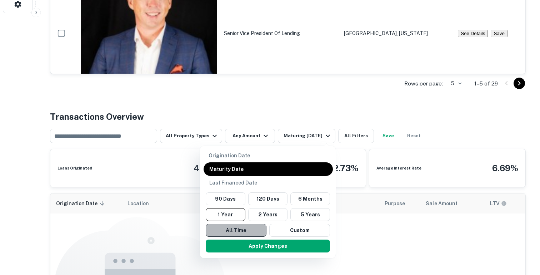
click at [231, 224] on button "All Time" at bounding box center [236, 230] width 61 height 13
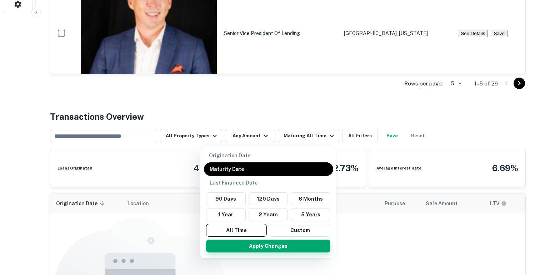
click at [231, 239] on button "Apply Changes" at bounding box center [268, 245] width 124 height 13
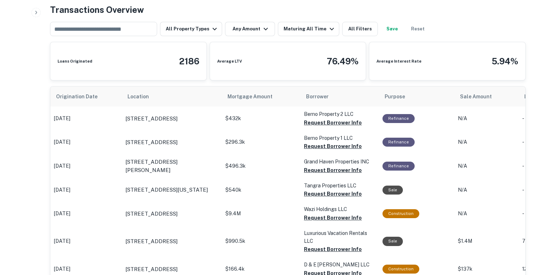
scroll to position [366, 0]
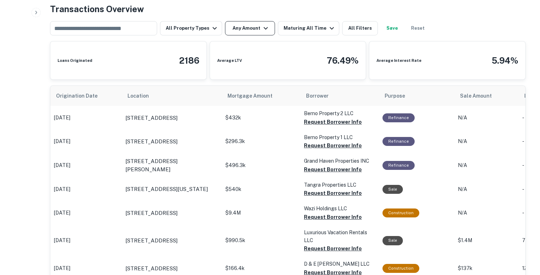
click at [241, 27] on button "Any Amount" at bounding box center [250, 28] width 50 height 14
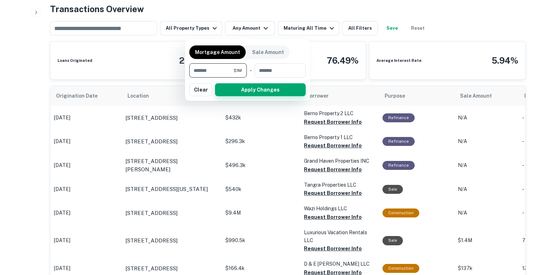
type input "*******"
click at [233, 93] on button "Apply Changes" at bounding box center [260, 89] width 91 height 13
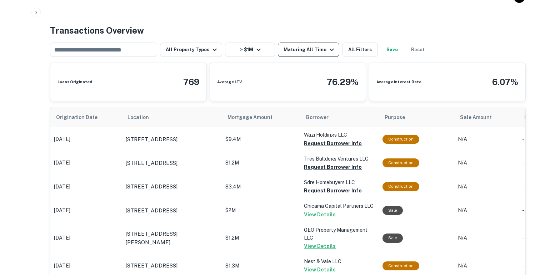
scroll to position [359, 0]
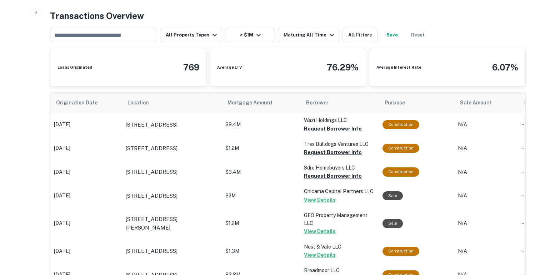
click at [265, 136] on td "$2M" at bounding box center [261, 124] width 79 height 24
click at [266, 136] on td "$2M" at bounding box center [261, 124] width 79 height 24
click at [284, 128] on p "$2M" at bounding box center [260, 124] width 71 height 7
click at [316, 196] on button "View Details" at bounding box center [320, 199] width 32 height 9
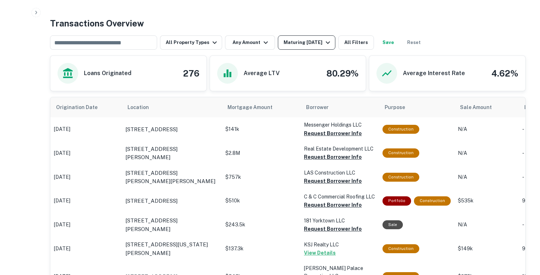
scroll to position [364, 0]
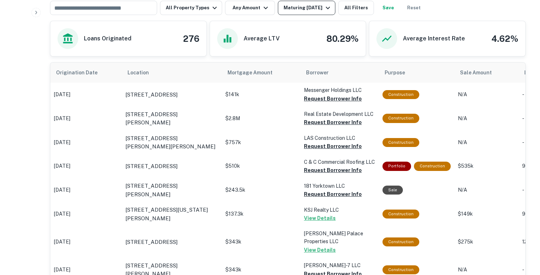
click at [306, 11] on div "Maturing [DATE]" at bounding box center [308, 8] width 49 height 9
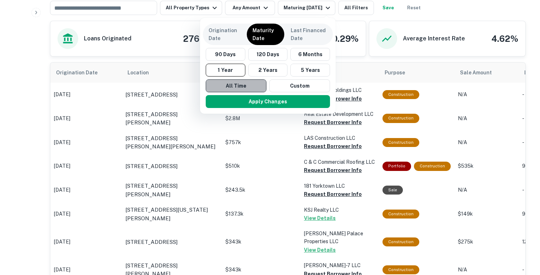
click at [234, 86] on button "All Time" at bounding box center [236, 85] width 61 height 13
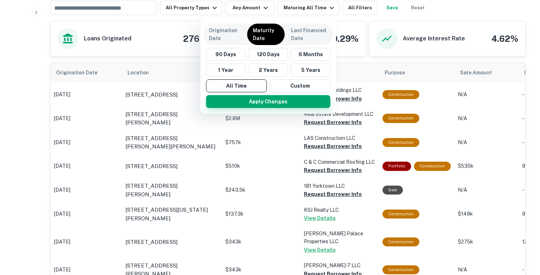
click at [235, 103] on button "Apply Changes" at bounding box center [268, 101] width 124 height 13
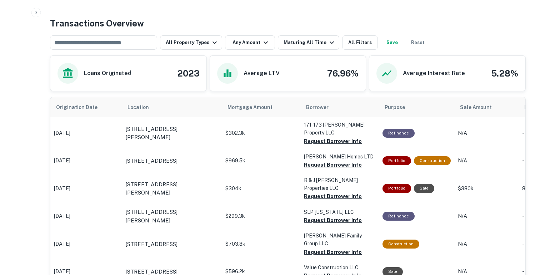
scroll to position [364, 0]
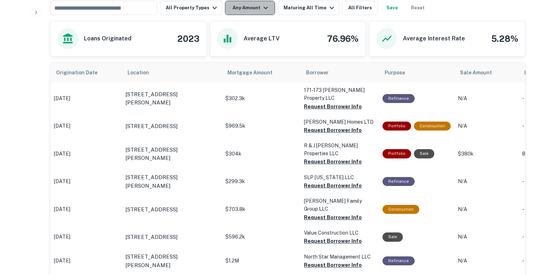
click at [244, 10] on button "Any Amount" at bounding box center [250, 8] width 50 height 14
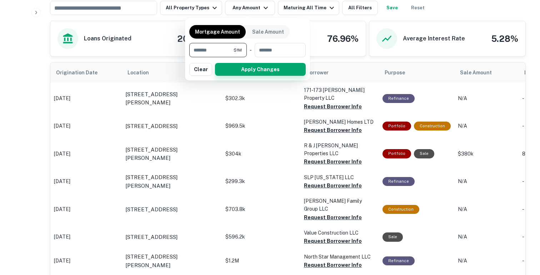
type input "*******"
click at [250, 74] on button "Apply Changes" at bounding box center [260, 69] width 91 height 13
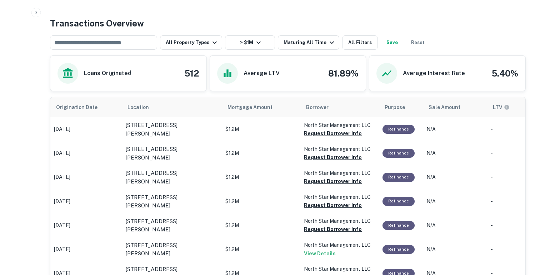
scroll to position [364, 0]
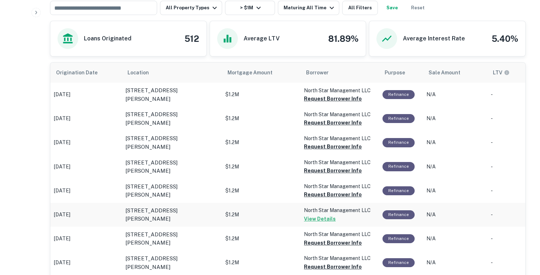
click at [260, 98] on p "$1.2M" at bounding box center [260, 94] width 71 height 7
click at [321, 218] on button "View Details" at bounding box center [320, 218] width 32 height 9
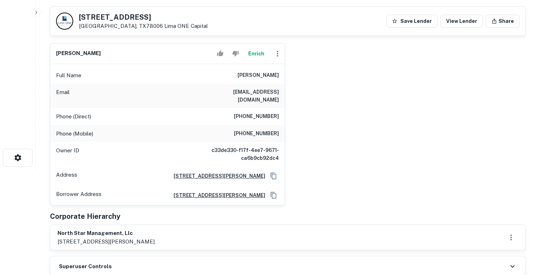
scroll to position [101, 0]
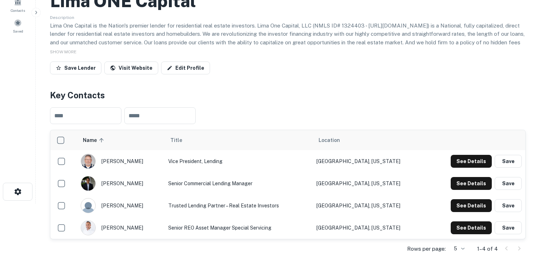
scroll to position [72, 0]
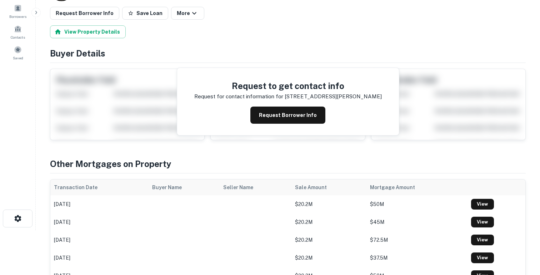
scroll to position [47, 0]
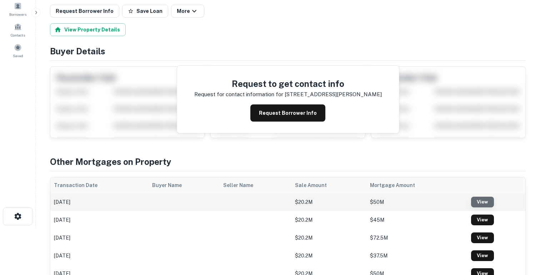
click at [477, 204] on link "View" at bounding box center [482, 201] width 23 height 11
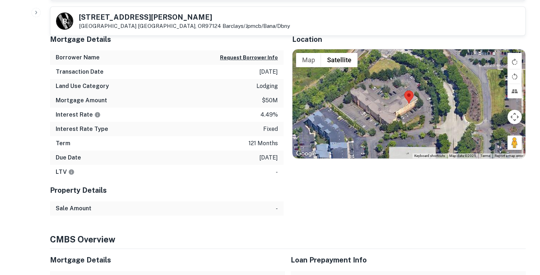
scroll to position [1470, 0]
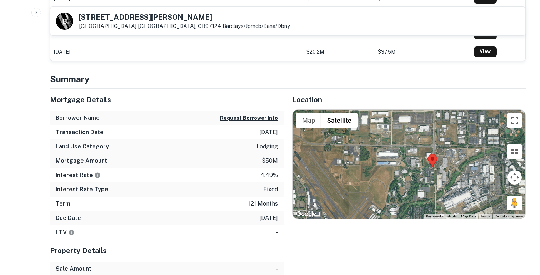
drag, startPoint x: 429, startPoint y: 195, endPoint x: 423, endPoint y: 188, distance: 9.6
click at [423, 188] on div at bounding box center [408, 164] width 233 height 109
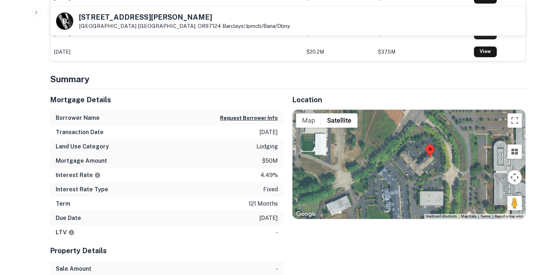
drag, startPoint x: 466, startPoint y: 161, endPoint x: 447, endPoint y: 169, distance: 19.6
click at [448, 169] on div at bounding box center [408, 164] width 233 height 109
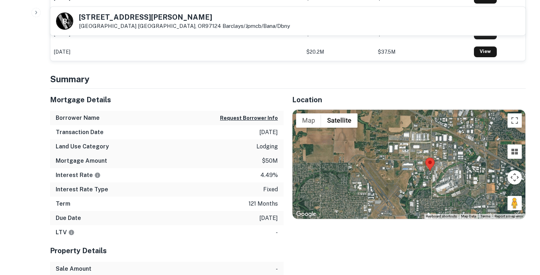
drag, startPoint x: 465, startPoint y: 148, endPoint x: 449, endPoint y: 152, distance: 16.5
click at [449, 152] on div at bounding box center [408, 164] width 233 height 109
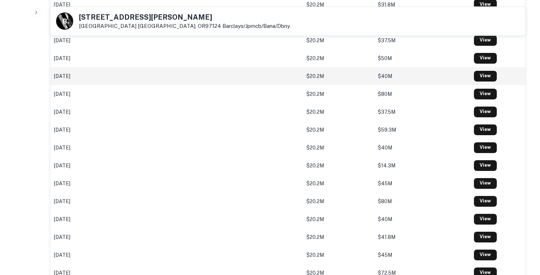
scroll to position [0, 0]
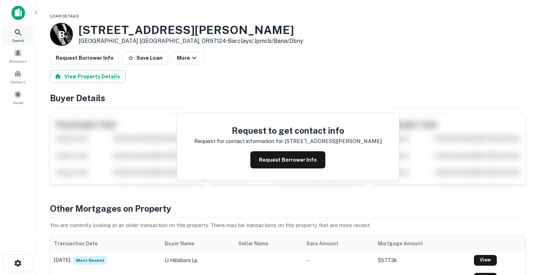
click at [17, 33] on icon at bounding box center [18, 32] width 6 height 6
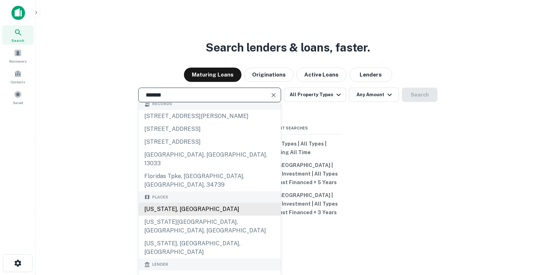
scroll to position [4, 0]
click at [169, 203] on div "[US_STATE], [GEOGRAPHIC_DATA]" at bounding box center [210, 209] width 142 height 13
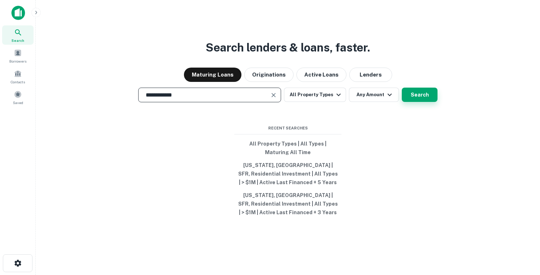
type input "**********"
click at [407, 94] on button "Search" at bounding box center [420, 94] width 36 height 14
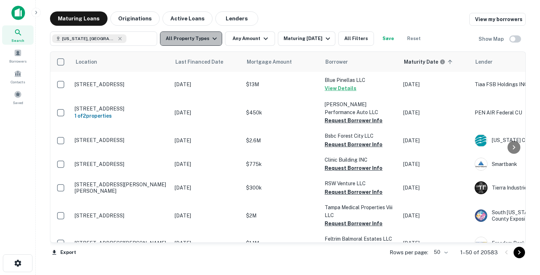
click at [195, 40] on button "All Property Types" at bounding box center [191, 38] width 62 height 14
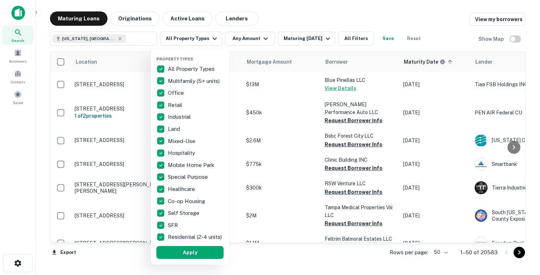
click at [170, 66] on p "All Property Types" at bounding box center [192, 69] width 48 height 9
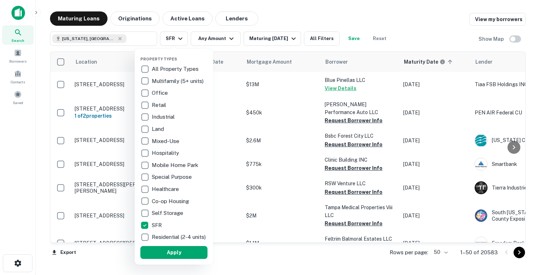
click at [160, 241] on p "Residential (2-4 units)" at bounding box center [179, 236] width 55 height 9
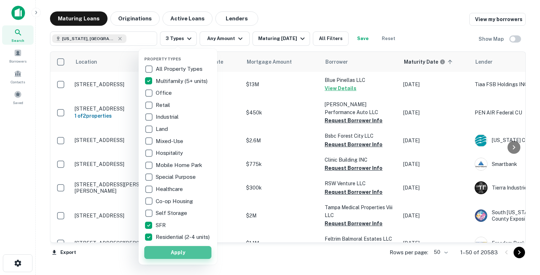
click at [161, 257] on button "Apply" at bounding box center [177, 252] width 67 height 13
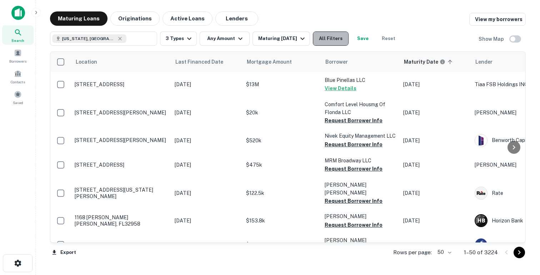
click at [334, 42] on button "All Filters" at bounding box center [331, 38] width 36 height 14
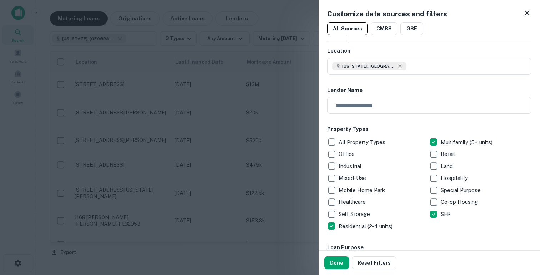
scroll to position [454, 0]
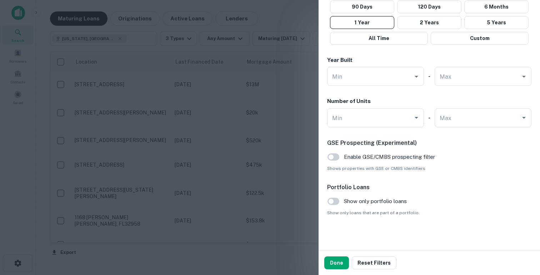
click at [332, 207] on div "Portfolio Loans Show only portfolio loans Show only loans that are part of a po…" at bounding box center [429, 199] width 204 height 33
click at [332, 259] on button "Done" at bounding box center [336, 262] width 25 height 13
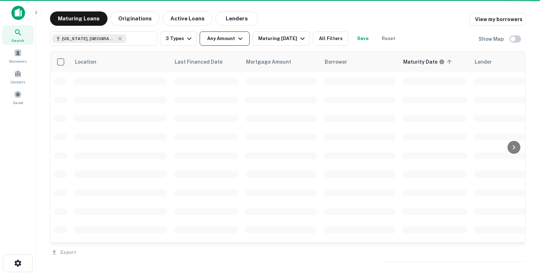
click at [229, 43] on button "Any Amount" at bounding box center [225, 38] width 50 height 14
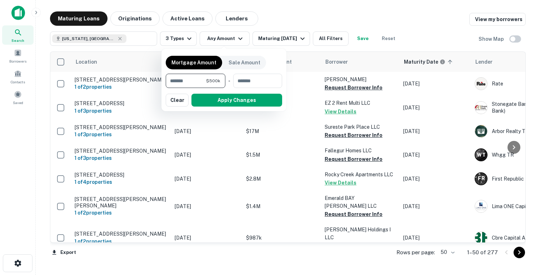
type input "******"
click at [229, 107] on div "Mortgage Amount Sale Amount ****** $500k ​ - ​ Apply Changes Clear" at bounding box center [223, 80] width 125 height 62
click at [226, 104] on button "Apply Changes" at bounding box center [236, 100] width 91 height 13
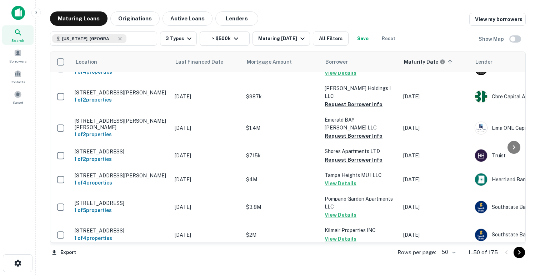
scroll to position [85, 0]
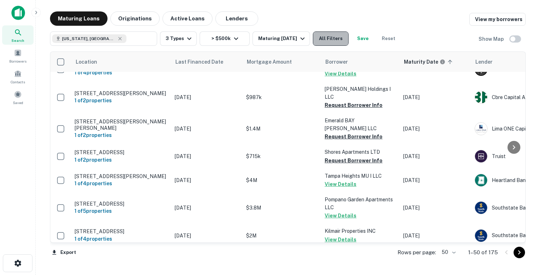
click at [327, 36] on button "All Filters" at bounding box center [331, 38] width 36 height 14
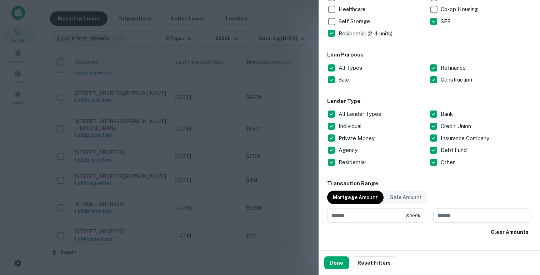
scroll to position [160, 0]
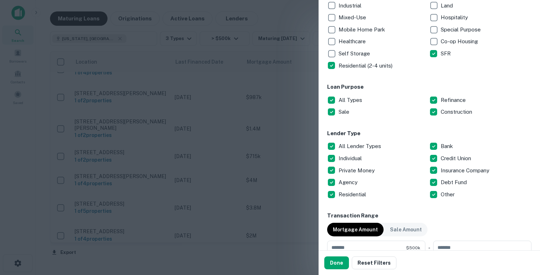
click at [332, 140] on div "Lender Type All Lender Types Bank Individual Credit Union Private Money Insuran…" at bounding box center [429, 164] width 204 height 71
click at [340, 261] on button "Done" at bounding box center [336, 262] width 25 height 13
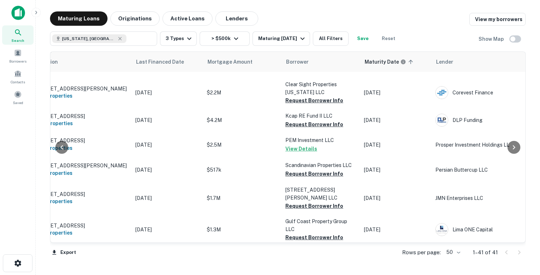
scroll to position [0, 39]
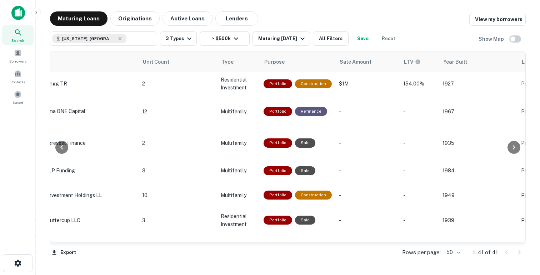
scroll to position [0, 627]
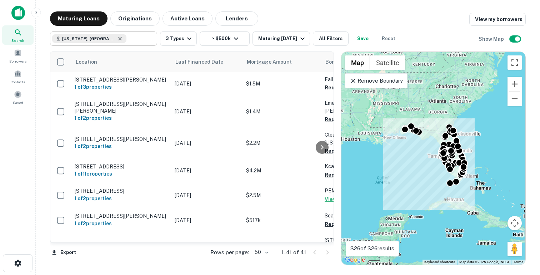
click at [117, 40] on icon at bounding box center [120, 39] width 6 height 6
type input "**********"
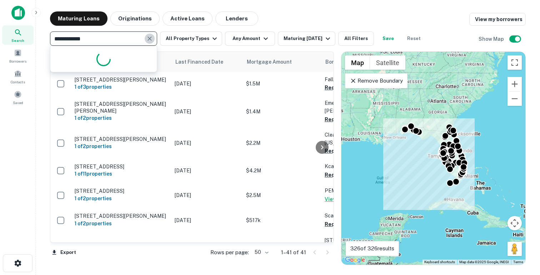
click at [150, 39] on icon "Clear" at bounding box center [149, 38] width 4 height 4
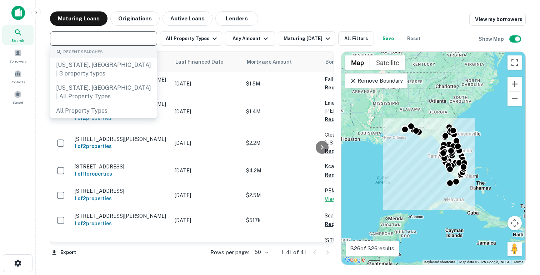
click at [125, 39] on input "text" at bounding box center [103, 39] width 102 height 10
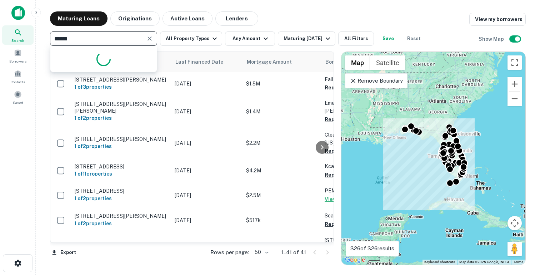
type input "******"
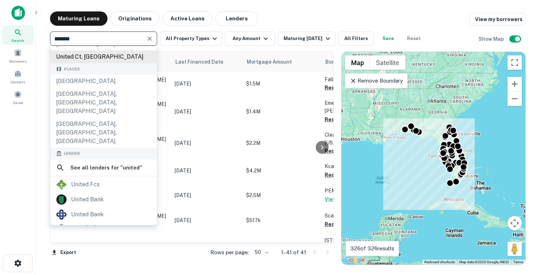
scroll to position [57, 0]
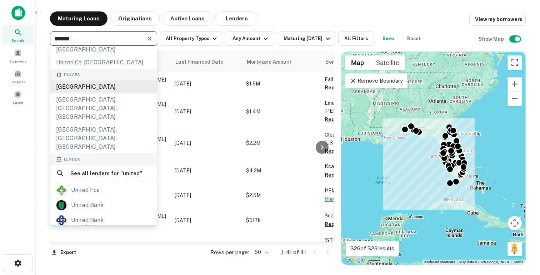
click at [86, 80] on div "[GEOGRAPHIC_DATA]" at bounding box center [103, 86] width 106 height 13
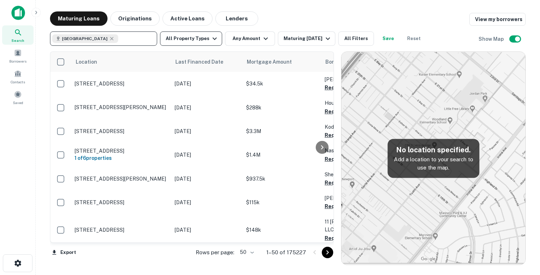
click at [205, 43] on button "All Property Types" at bounding box center [191, 38] width 62 height 14
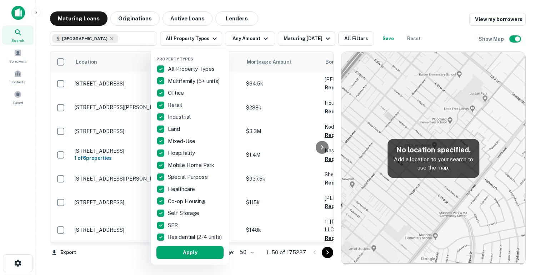
click at [170, 68] on p "All Property Types" at bounding box center [192, 69] width 48 height 9
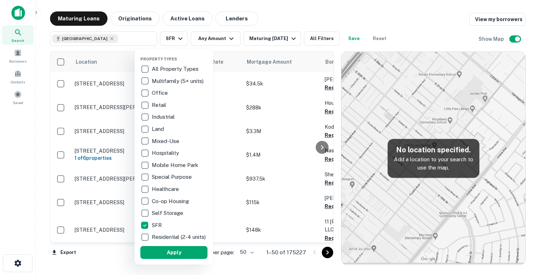
click at [156, 239] on p "Residential (2-4 units)" at bounding box center [179, 236] width 55 height 9
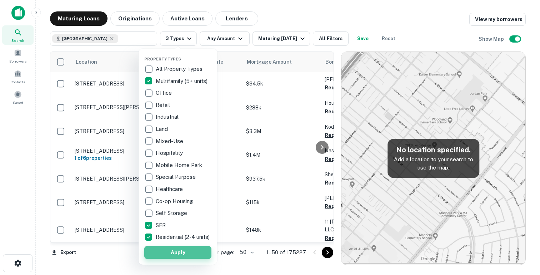
click at [165, 251] on button "Apply" at bounding box center [177, 252] width 67 height 13
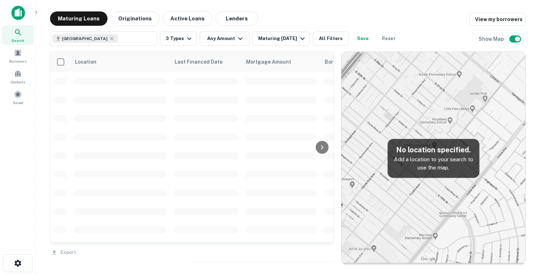
click at [358, 41] on div "United States ​ 3 Types Any Amount Maturing In 6 Months All Filters Save Reset" at bounding box center [225, 38] width 350 height 14
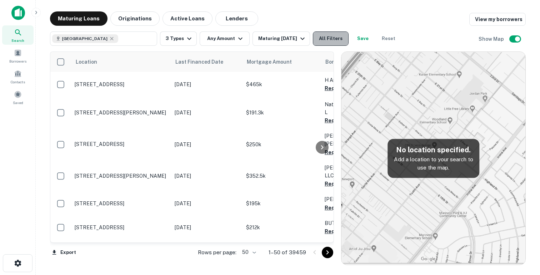
click at [344, 41] on button "All Filters" at bounding box center [331, 38] width 36 height 14
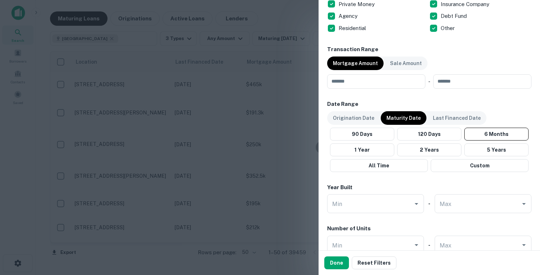
scroll to position [454, 0]
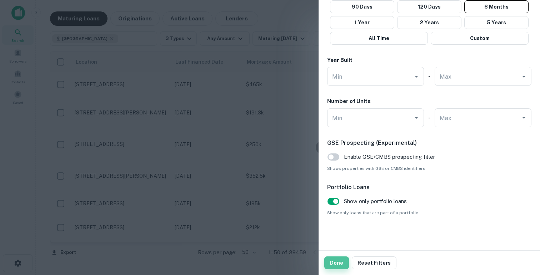
click at [335, 260] on button "Done" at bounding box center [336, 262] width 25 height 13
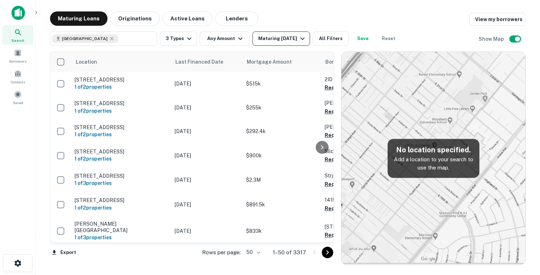
click at [268, 39] on div "Maturing In 6 Months" at bounding box center [282, 38] width 49 height 9
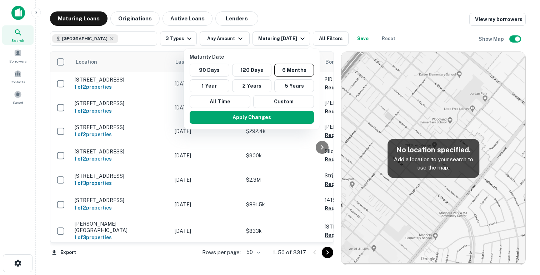
click at [171, 18] on div at bounding box center [270, 137] width 540 height 275
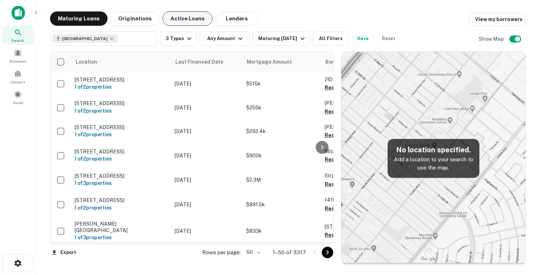
click at [182, 19] on button "Active Loans" at bounding box center [187, 18] width 50 height 14
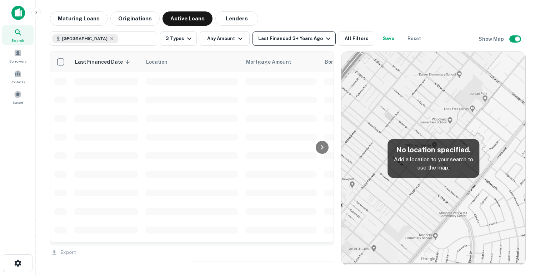
click at [265, 37] on div "Last Financed 3+ Years Ago" at bounding box center [295, 38] width 74 height 9
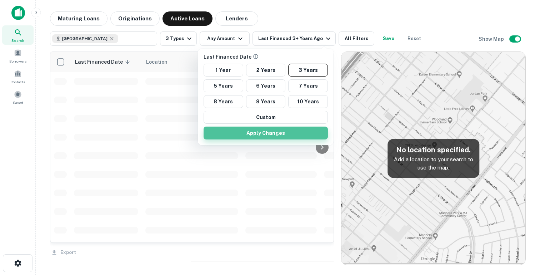
click at [281, 134] on button "Apply Changes" at bounding box center [266, 132] width 124 height 13
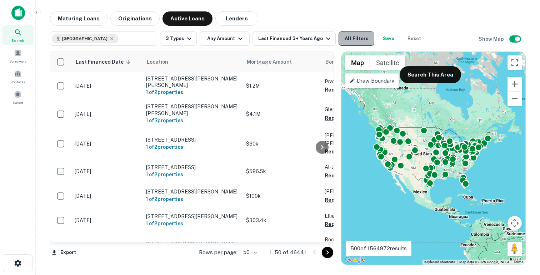
click at [361, 41] on button "All Filters" at bounding box center [357, 38] width 36 height 14
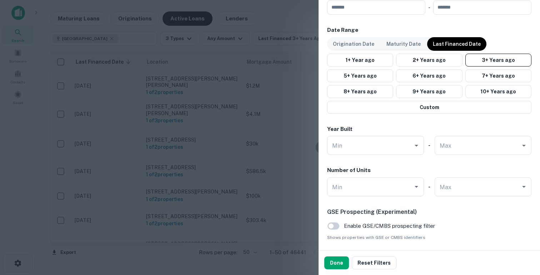
scroll to position [469, 0]
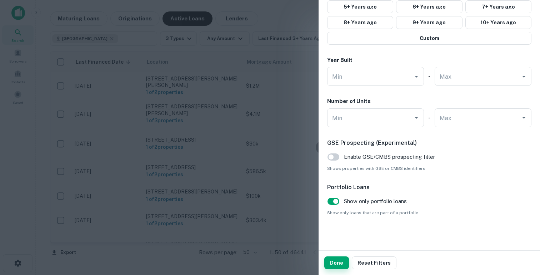
click at [334, 261] on button "Done" at bounding box center [336, 262] width 25 height 13
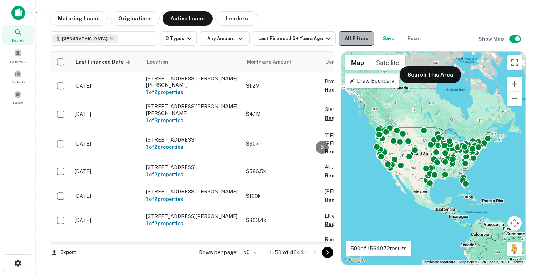
click at [349, 43] on button "All Filters" at bounding box center [357, 38] width 36 height 14
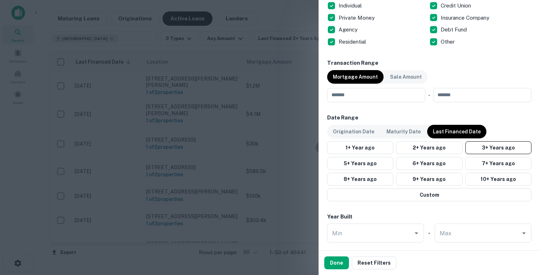
scroll to position [138, 0]
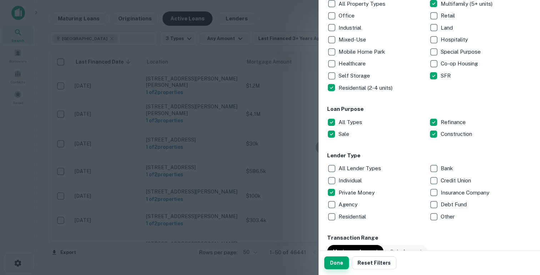
click at [333, 263] on button "Done" at bounding box center [336, 262] width 25 height 13
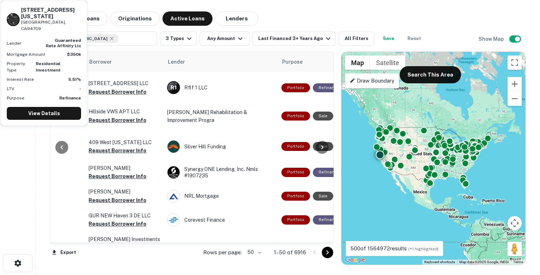
scroll to position [480, 236]
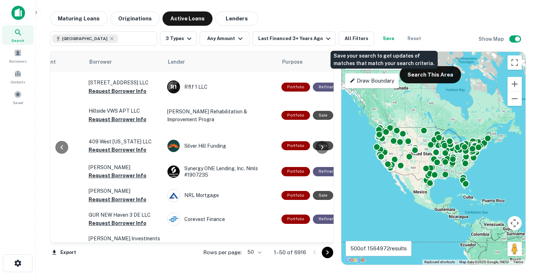
click at [383, 36] on button "Save" at bounding box center [388, 38] width 23 height 14
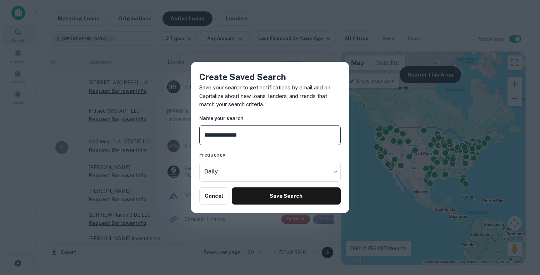
click at [217, 137] on input "**********" at bounding box center [269, 135] width 141 height 20
click at [262, 135] on input "**********" at bounding box center [269, 135] width 141 height 20
click at [257, 137] on input "**********" at bounding box center [269, 135] width 141 height 20
click at [280, 137] on input "**********" at bounding box center [269, 135] width 141 height 20
click at [309, 140] on input "**********" at bounding box center [269, 135] width 141 height 20
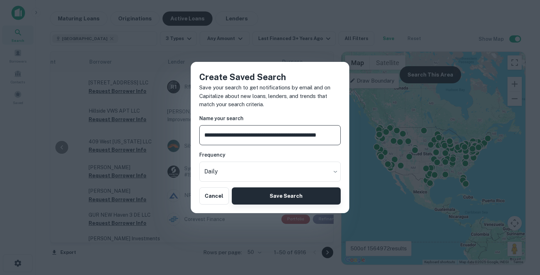
type input "**********"
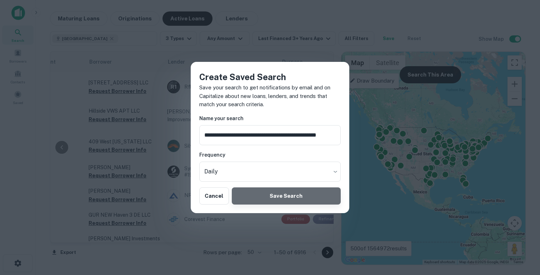
click at [281, 201] on button "Save Search" at bounding box center [286, 195] width 109 height 17
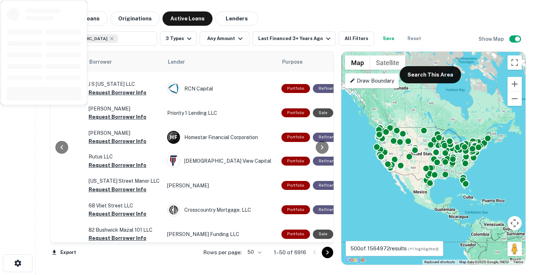
scroll to position [0, 236]
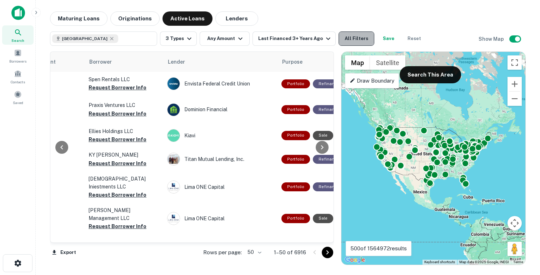
click at [356, 39] on button "All Filters" at bounding box center [357, 38] width 36 height 14
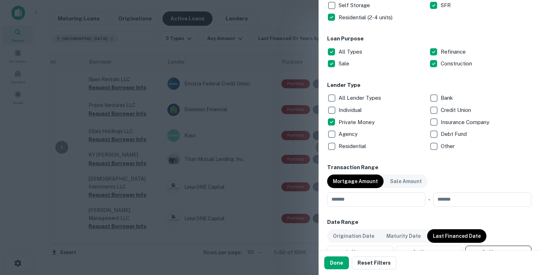
scroll to position [159, 0]
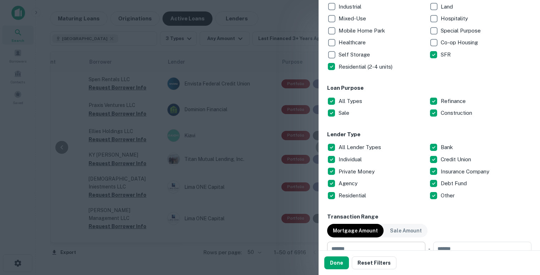
click at [341, 262] on button "Done" at bounding box center [336, 262] width 25 height 13
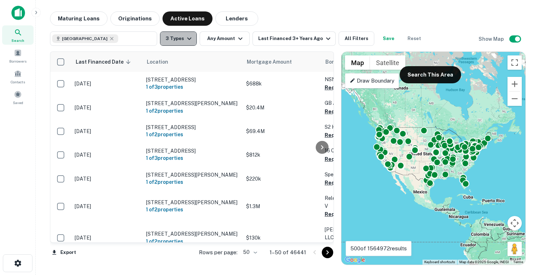
click at [192, 39] on icon "button" at bounding box center [189, 38] width 9 height 9
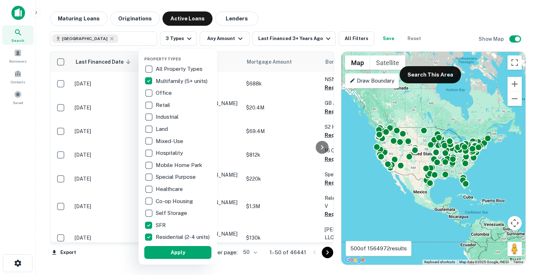
click at [164, 80] on p "Multifamily (5+ units)" at bounding box center [182, 81] width 53 height 9
click at [164, 252] on button "Apply" at bounding box center [177, 252] width 67 height 13
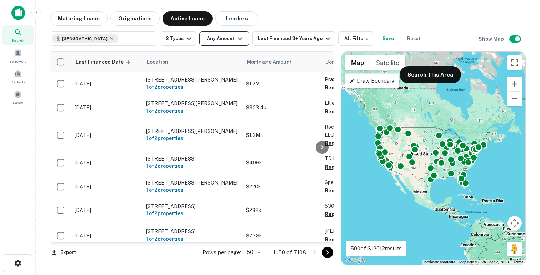
click at [231, 36] on button "Any Amount" at bounding box center [224, 38] width 50 height 14
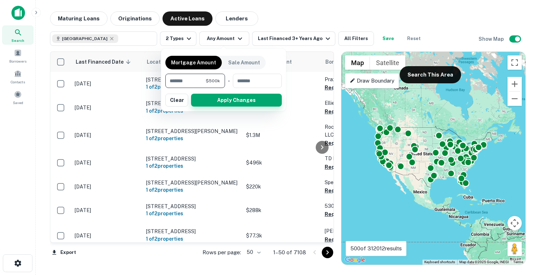
type input "******"
click at [215, 97] on button "Apply Changes" at bounding box center [236, 100] width 91 height 13
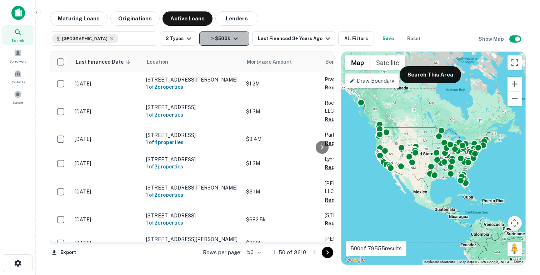
click at [220, 36] on button "> $500k" at bounding box center [224, 38] width 50 height 14
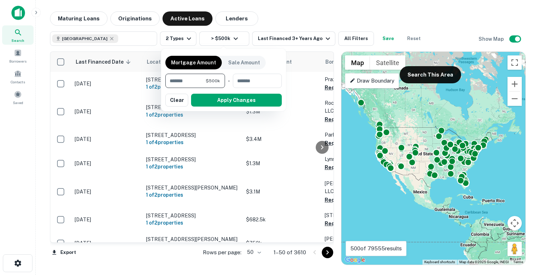
click at [185, 80] on input "******" at bounding box center [185, 81] width 40 height 14
click at [184, 104] on button "Apply Changes" at bounding box center [223, 100] width 116 height 13
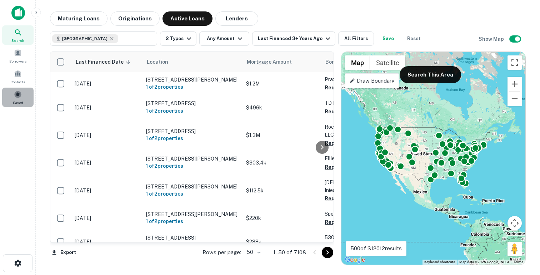
click at [19, 94] on span at bounding box center [18, 94] width 8 height 8
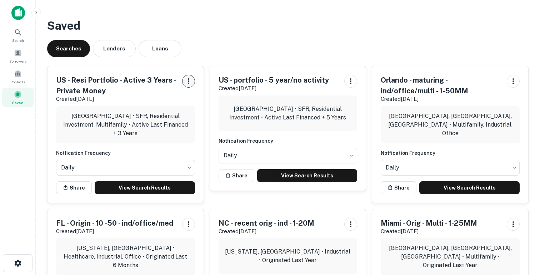
click at [189, 80] on icon "button" at bounding box center [188, 81] width 9 height 9
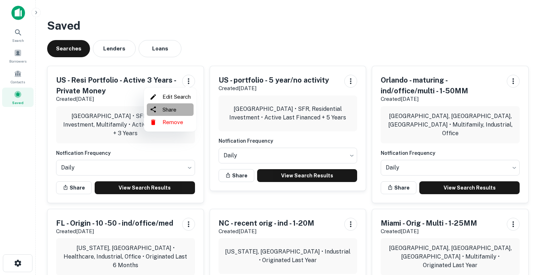
click at [174, 108] on li "Share" at bounding box center [170, 109] width 47 height 13
